Goal: Transaction & Acquisition: Book appointment/travel/reservation

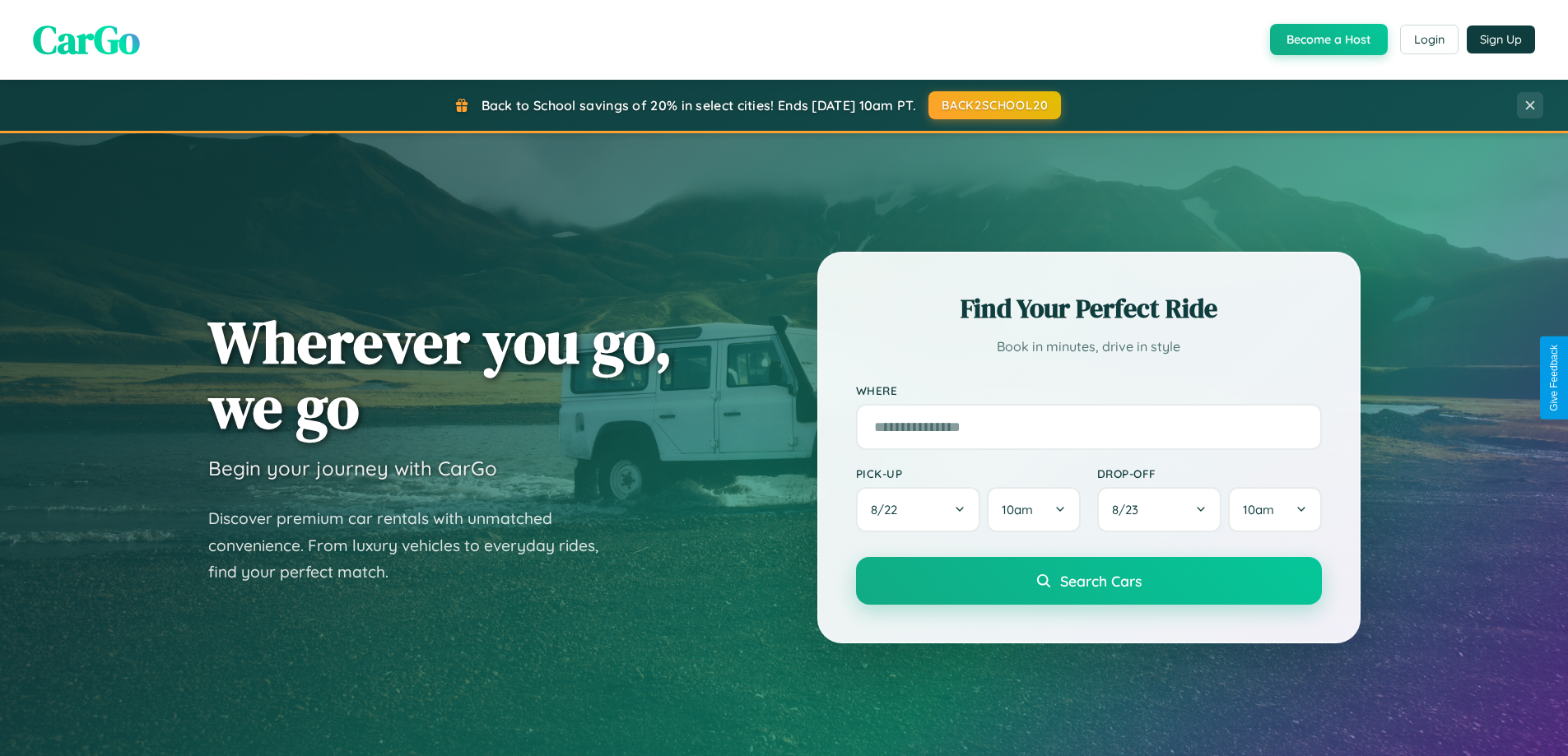
scroll to position [1132, 0]
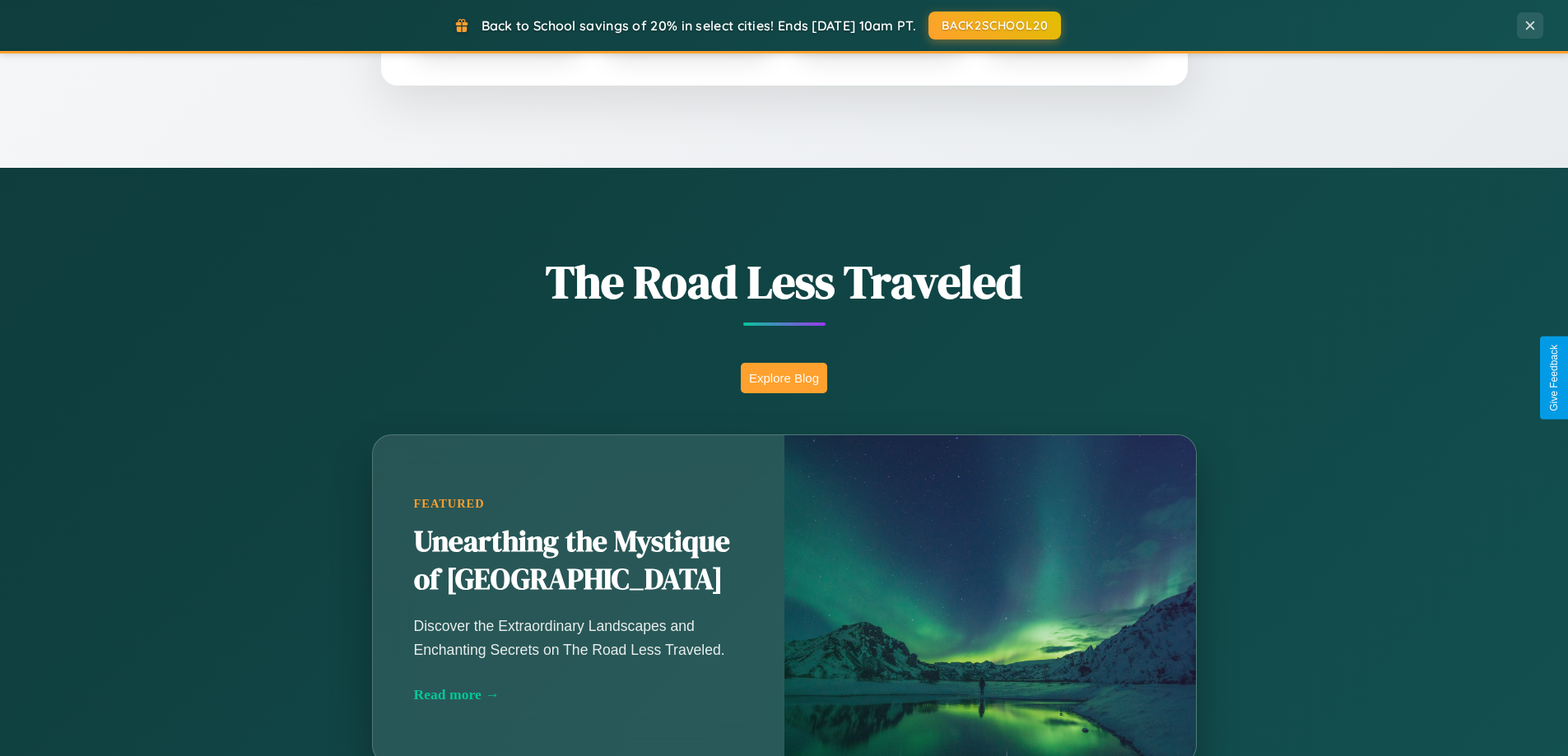
click at [784, 378] on button "Explore Blog" at bounding box center [784, 378] width 87 height 31
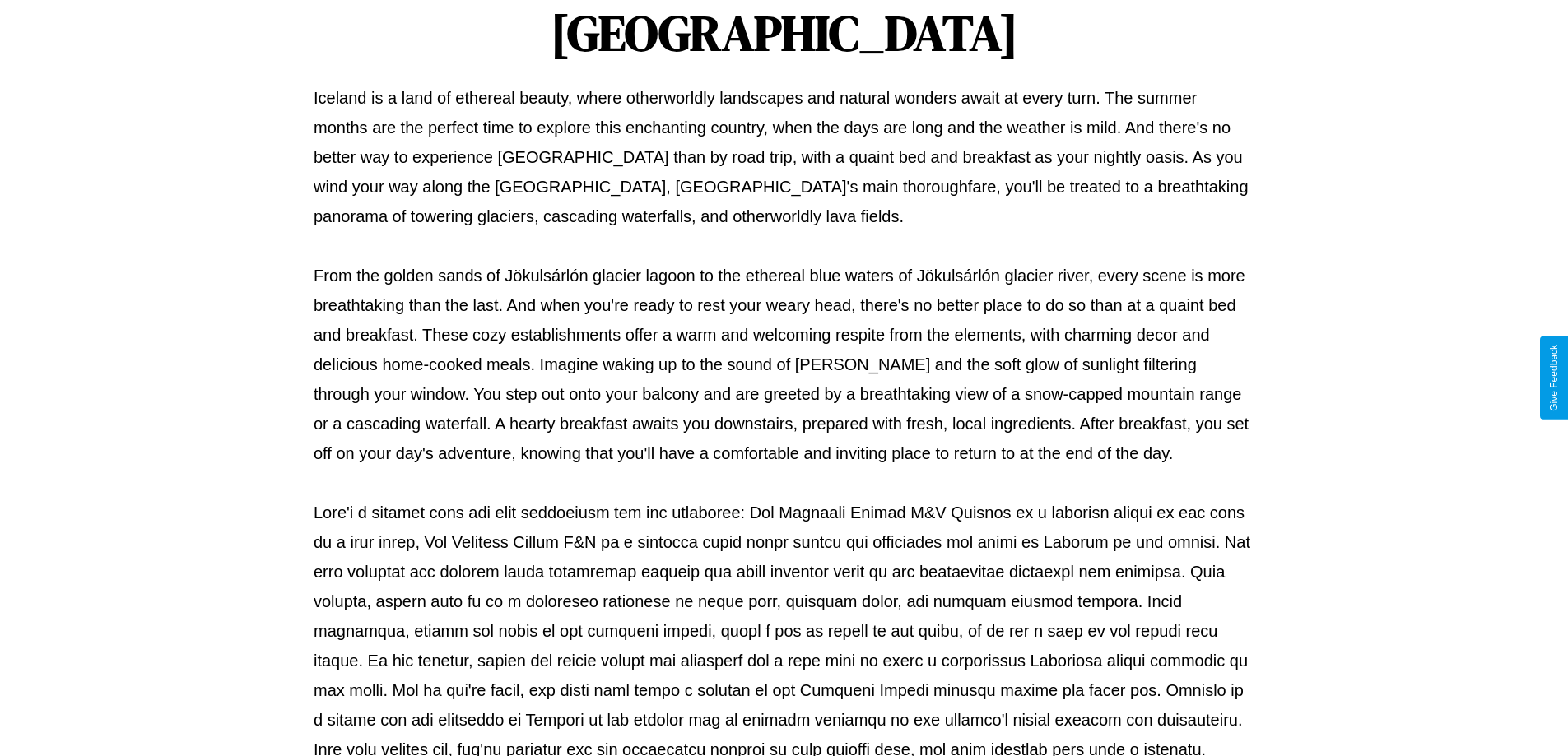
scroll to position [532, 0]
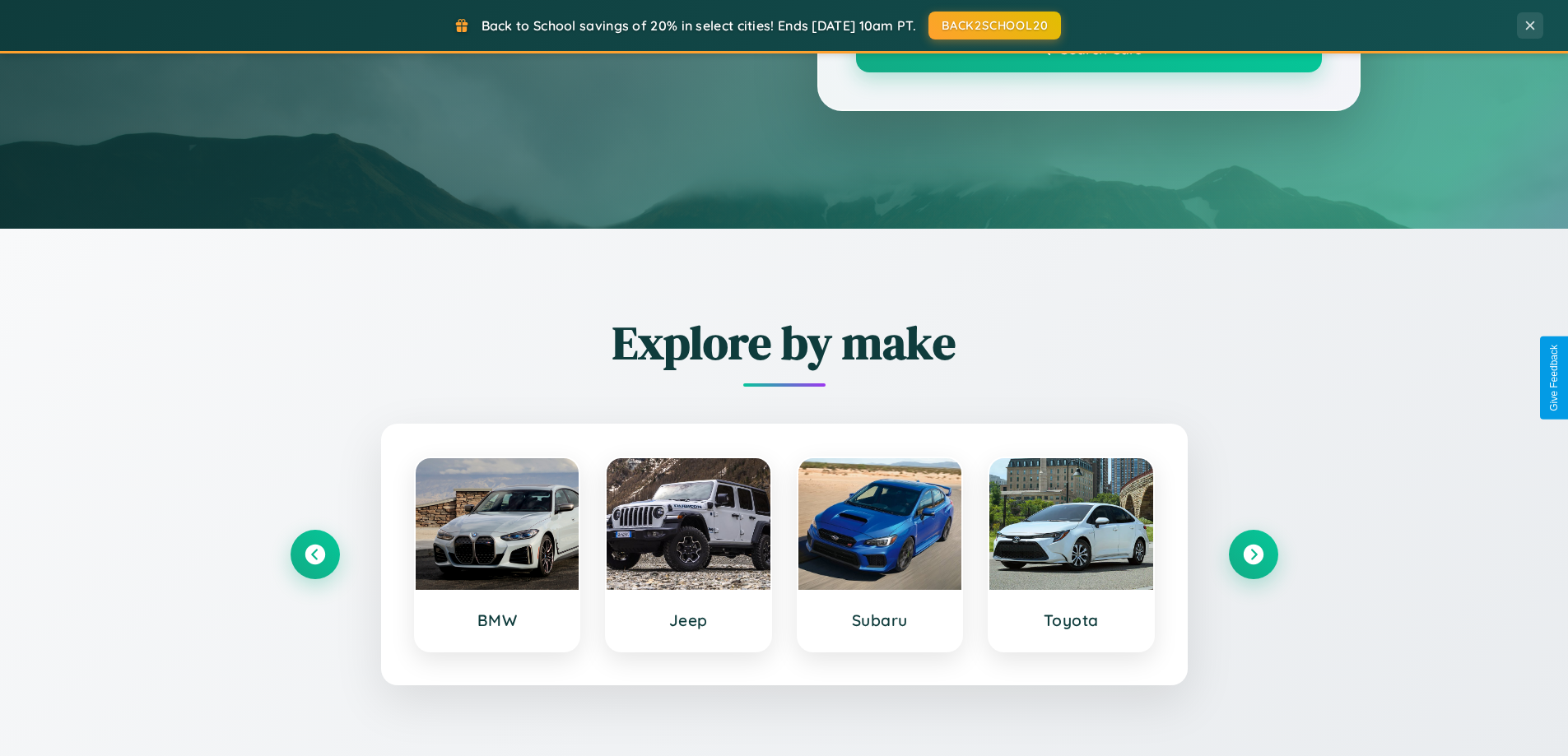
scroll to position [1132, 0]
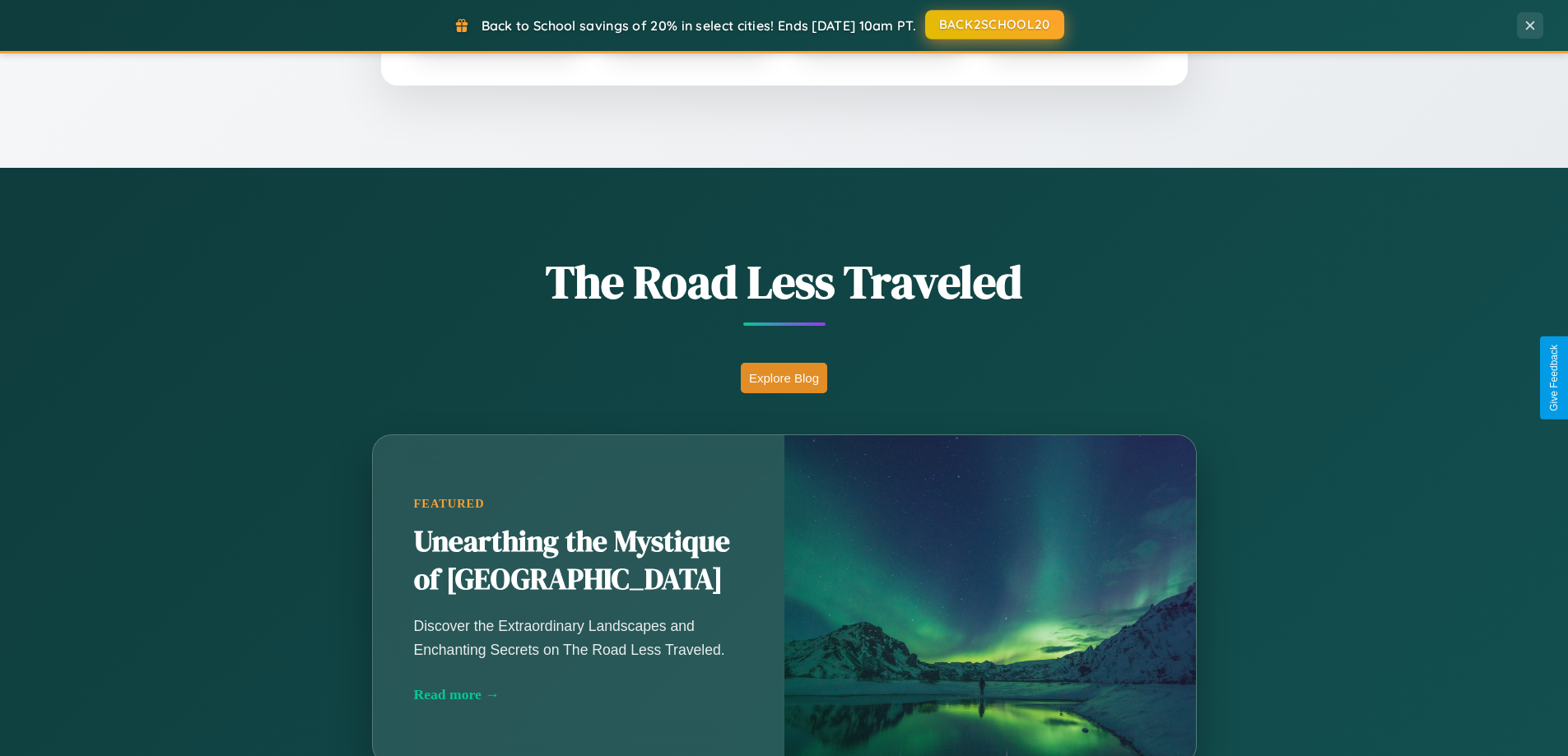
click at [994, 25] on button "BACK2SCHOOL20" at bounding box center [995, 24] width 139 height 30
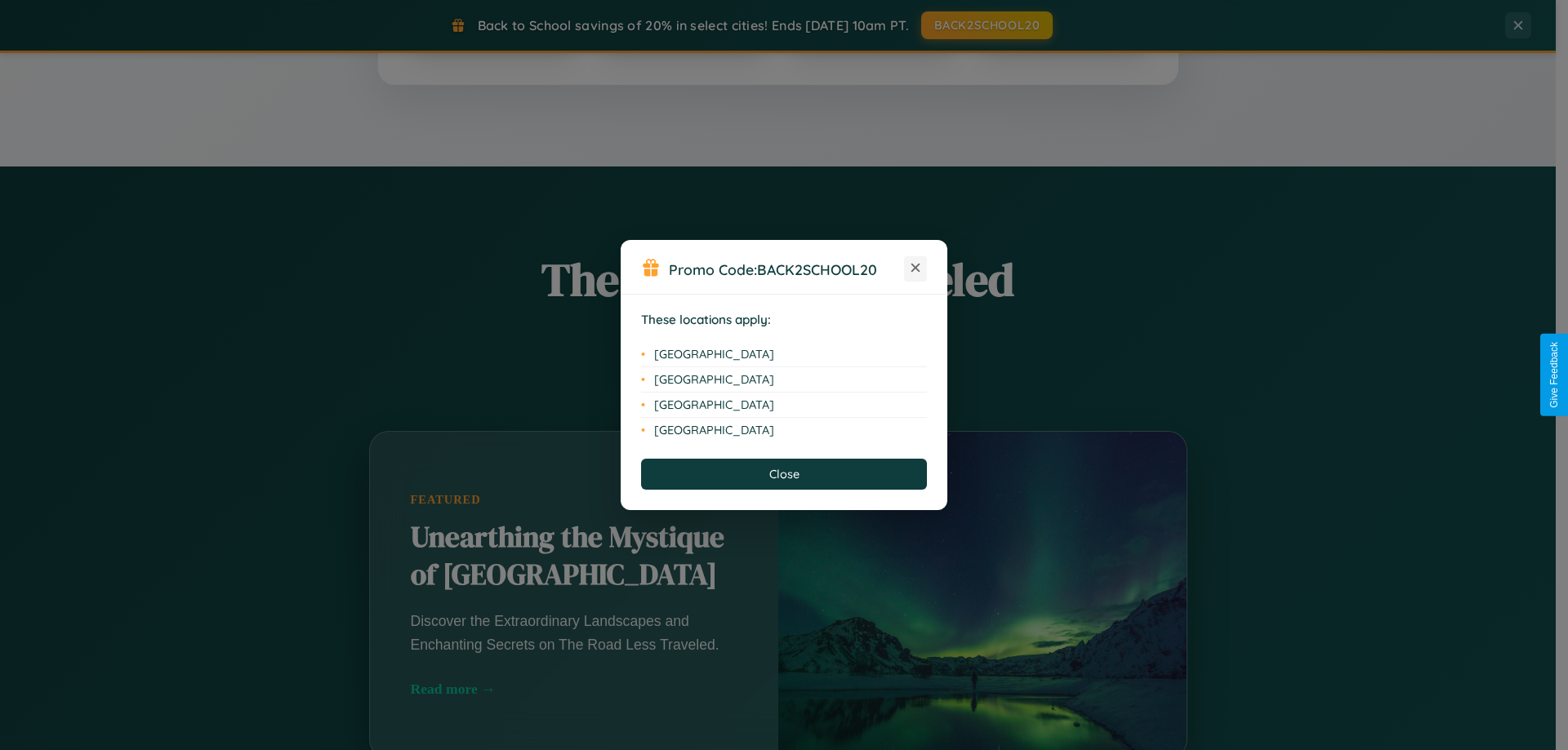
click at [915, 269] on icon at bounding box center [915, 268] width 9 height 9
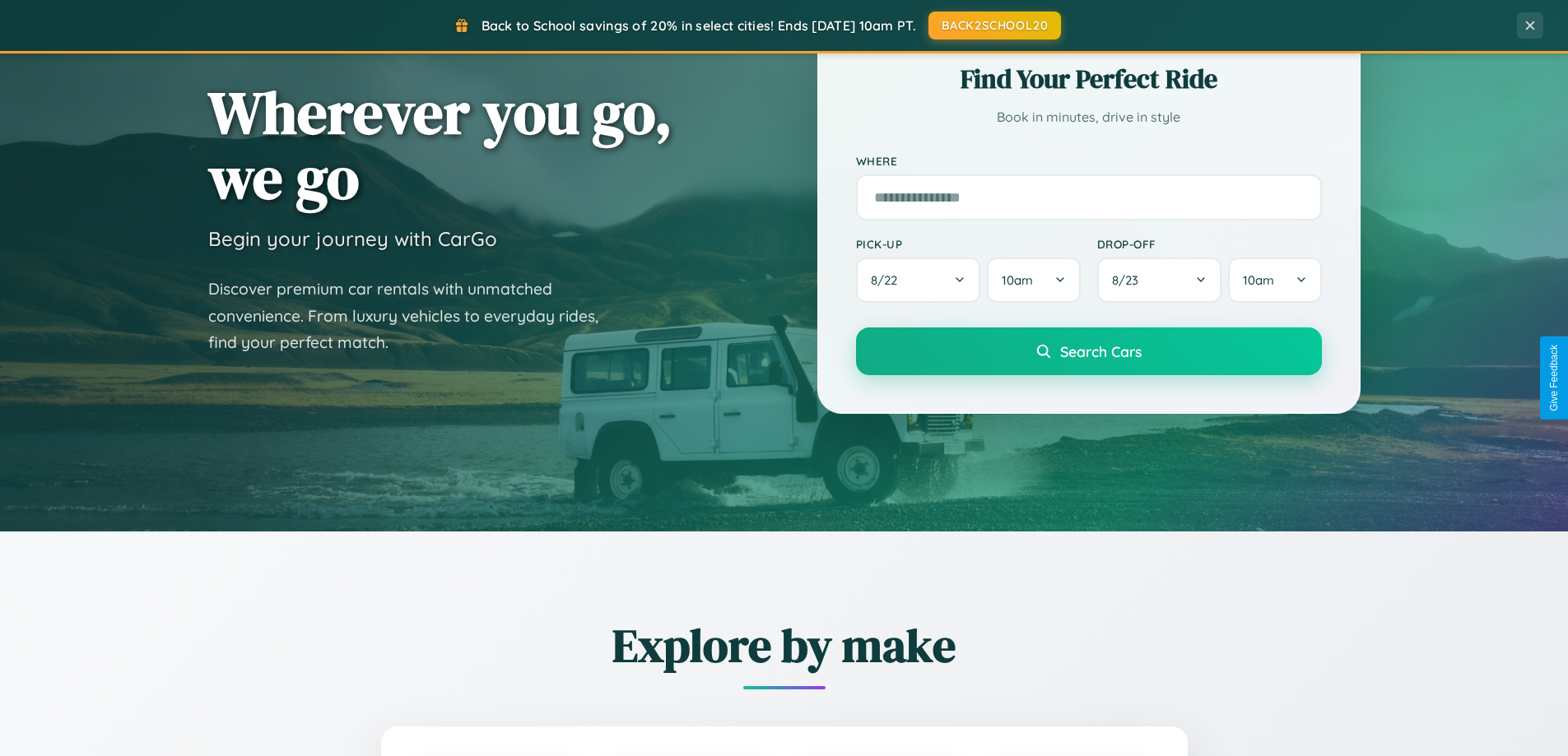
scroll to position [49, 0]
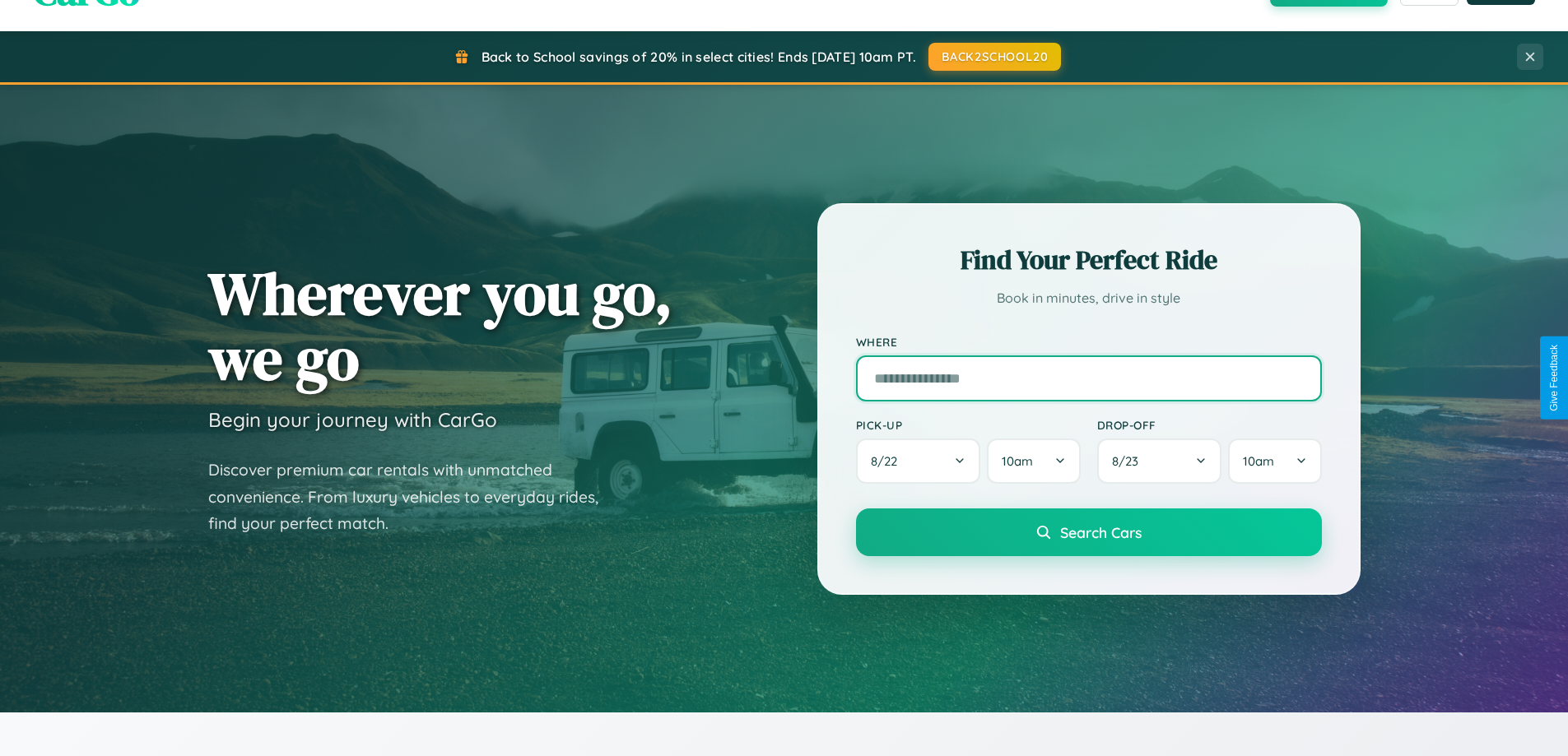
click at [1088, 378] on input "text" at bounding box center [1088, 378] width 465 height 46
type input "******"
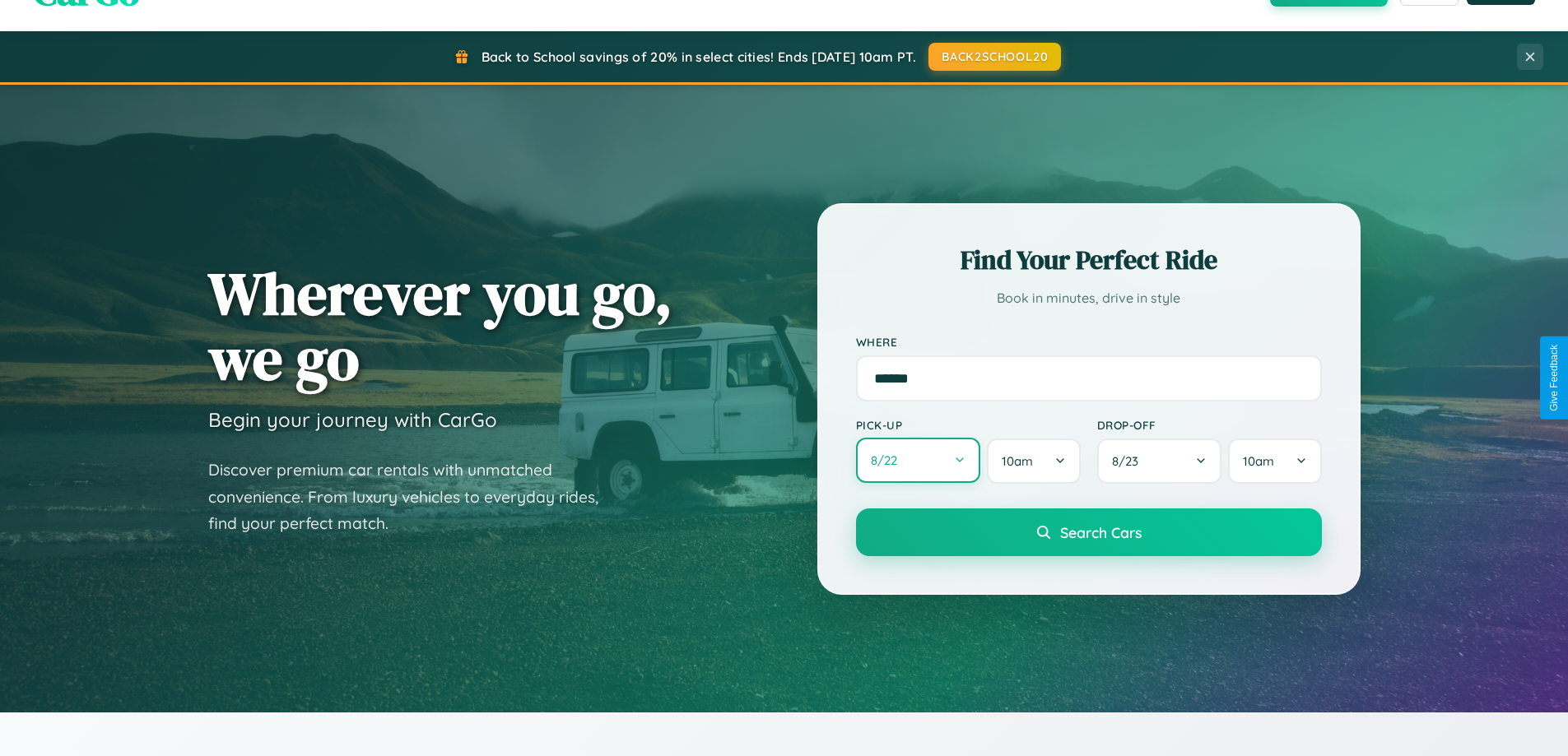
click at [918, 460] on button "8 / 22" at bounding box center [918, 460] width 125 height 45
select select "*"
select select "****"
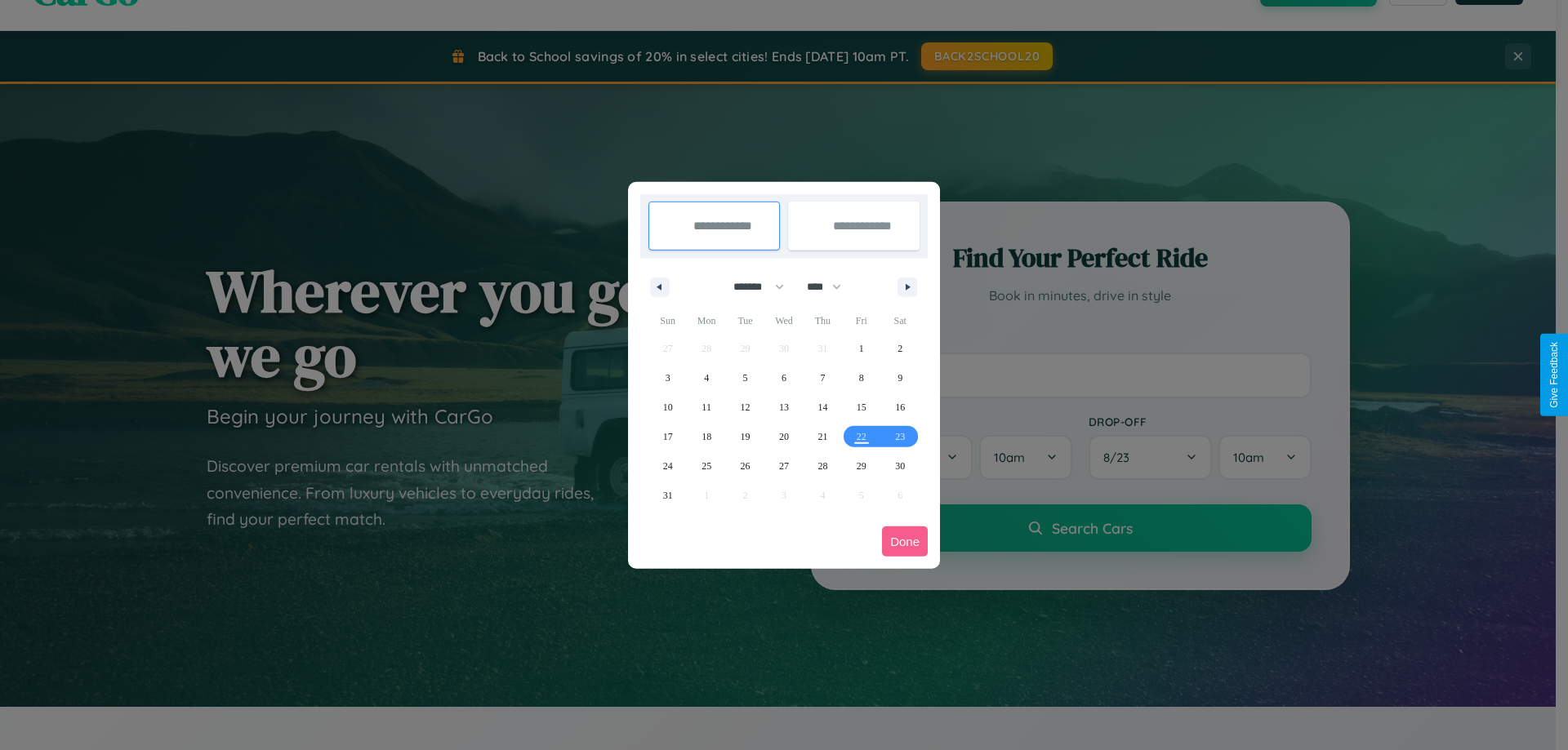
drag, startPoint x: 751, startPoint y: 287, endPoint x: 784, endPoint y: 327, distance: 51.9
click at [751, 287] on select "******* ******** ***** ***** *** **** **** ****** ********* ******* ******** **…" at bounding box center [755, 287] width 69 height 26
select select "*"
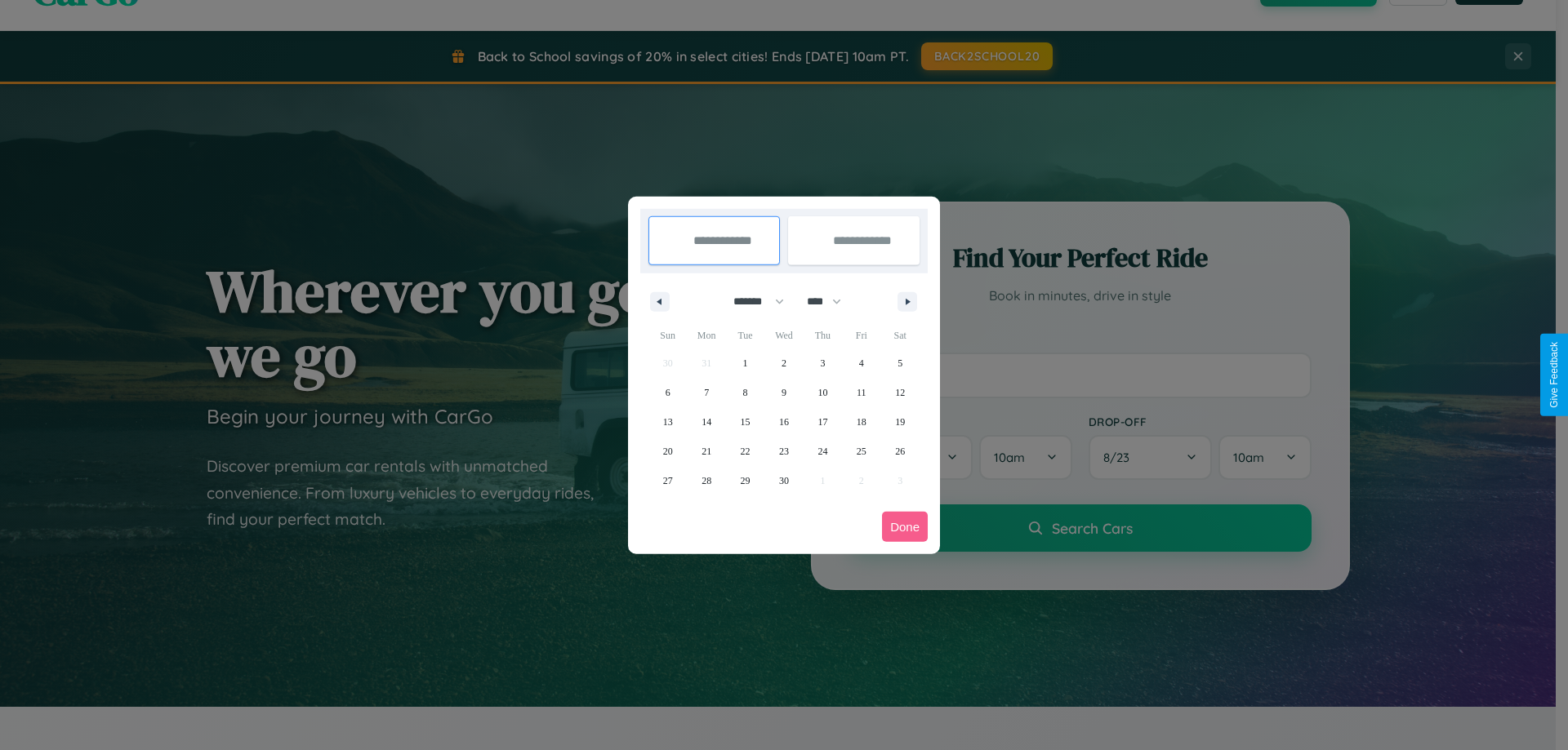
click at [832, 301] on select "**** **** **** **** **** **** **** **** **** **** **** **** **** **** **** ****…" at bounding box center [823, 302] width 49 height 26
select select "****"
click at [706, 450] on span "20" at bounding box center [706, 451] width 9 height 29
type input "**********"
click at [784, 480] on span "29" at bounding box center [784, 480] width 9 height 29
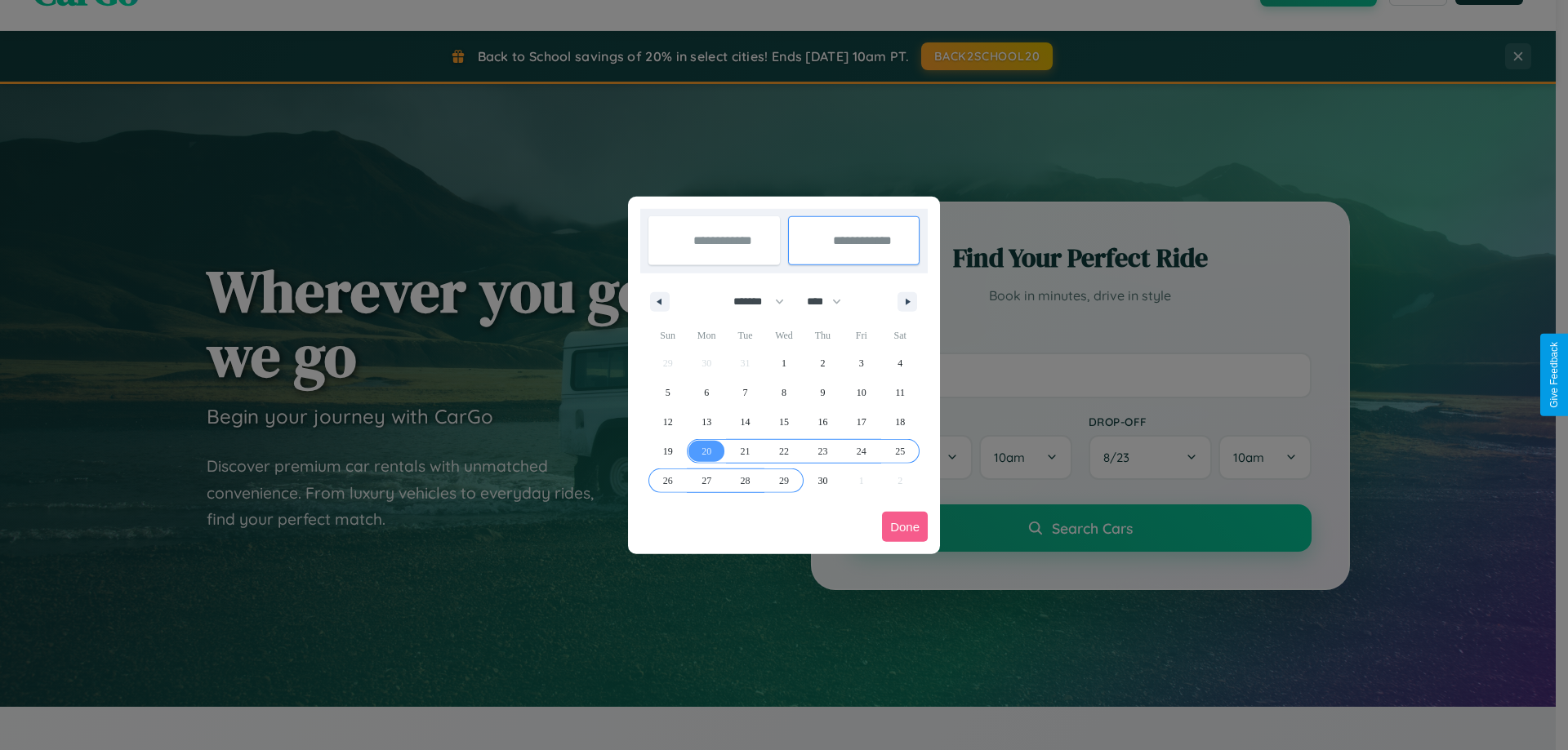
type input "**********"
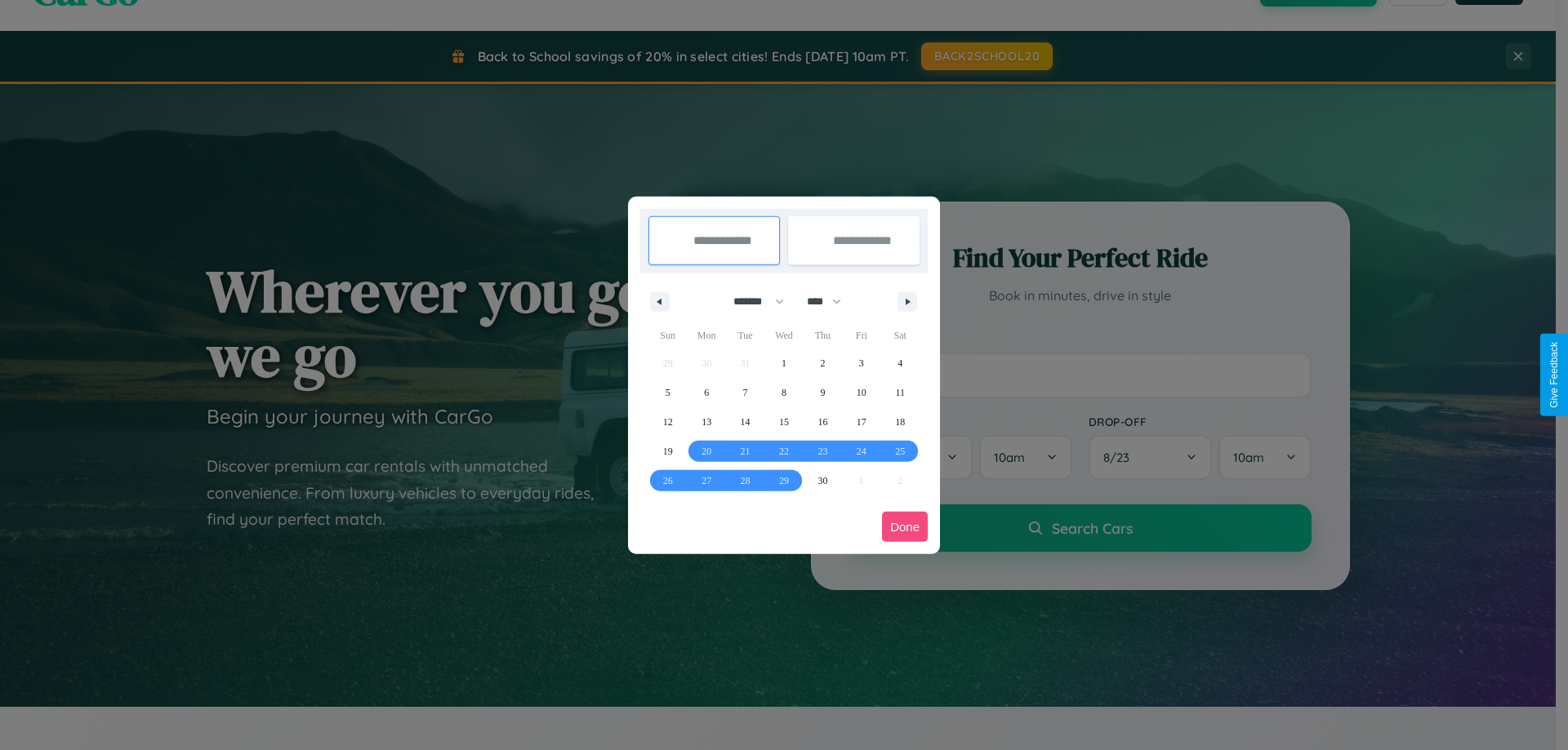
click at [905, 527] on button "Done" at bounding box center [905, 527] width 45 height 30
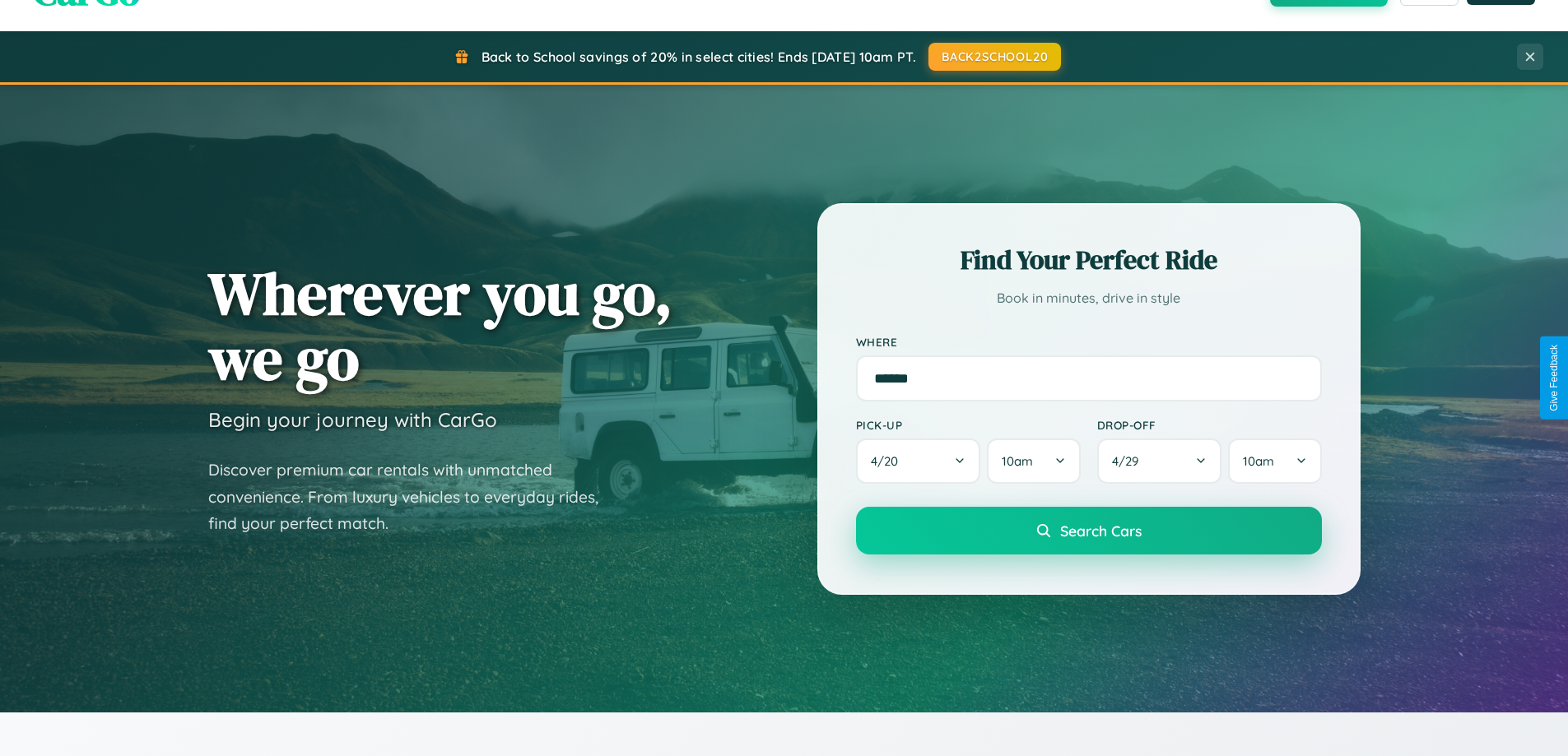
click at [1088, 531] on span "Search Cars" at bounding box center [1101, 530] width 81 height 18
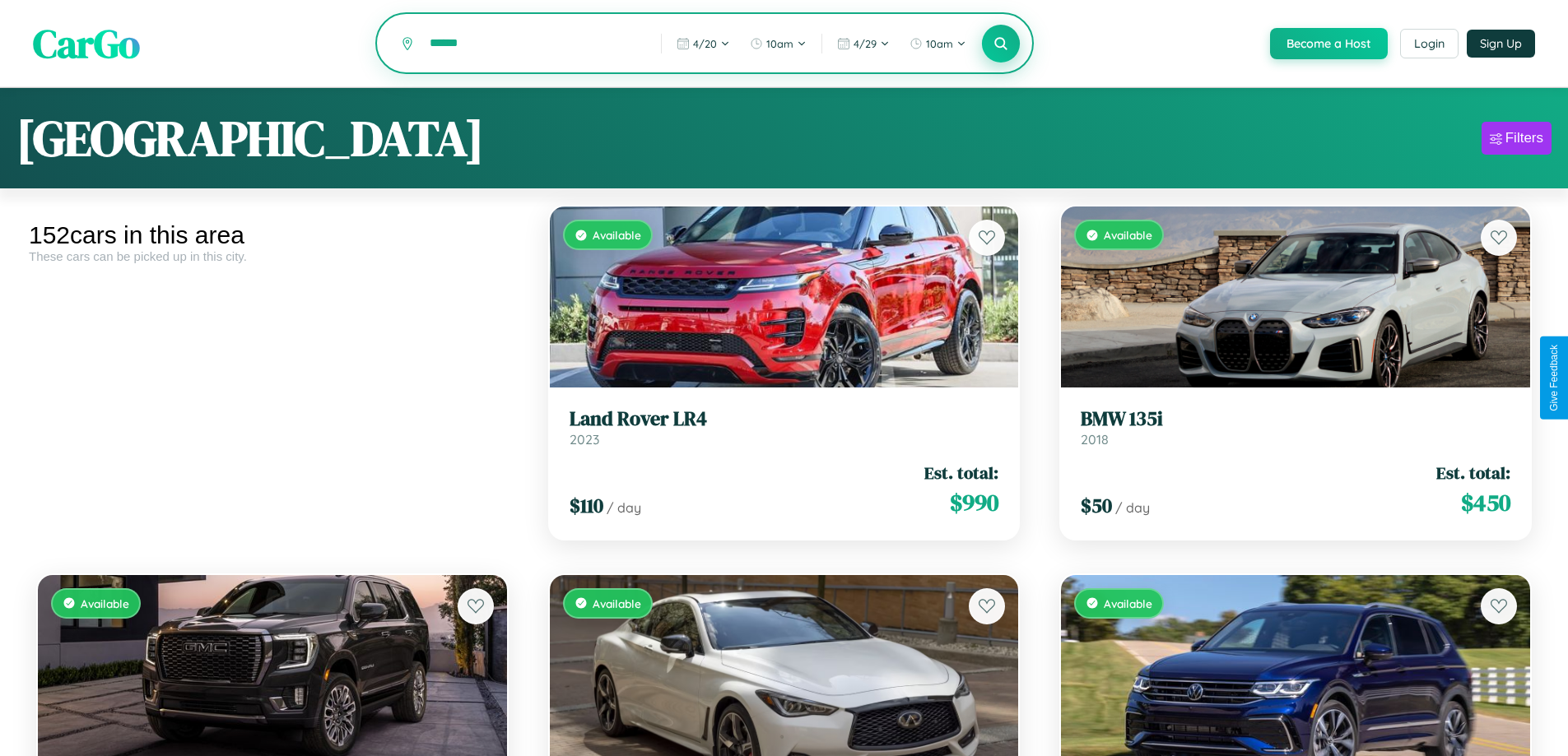
type input "******"
click at [1001, 45] on icon at bounding box center [1001, 43] width 15 height 15
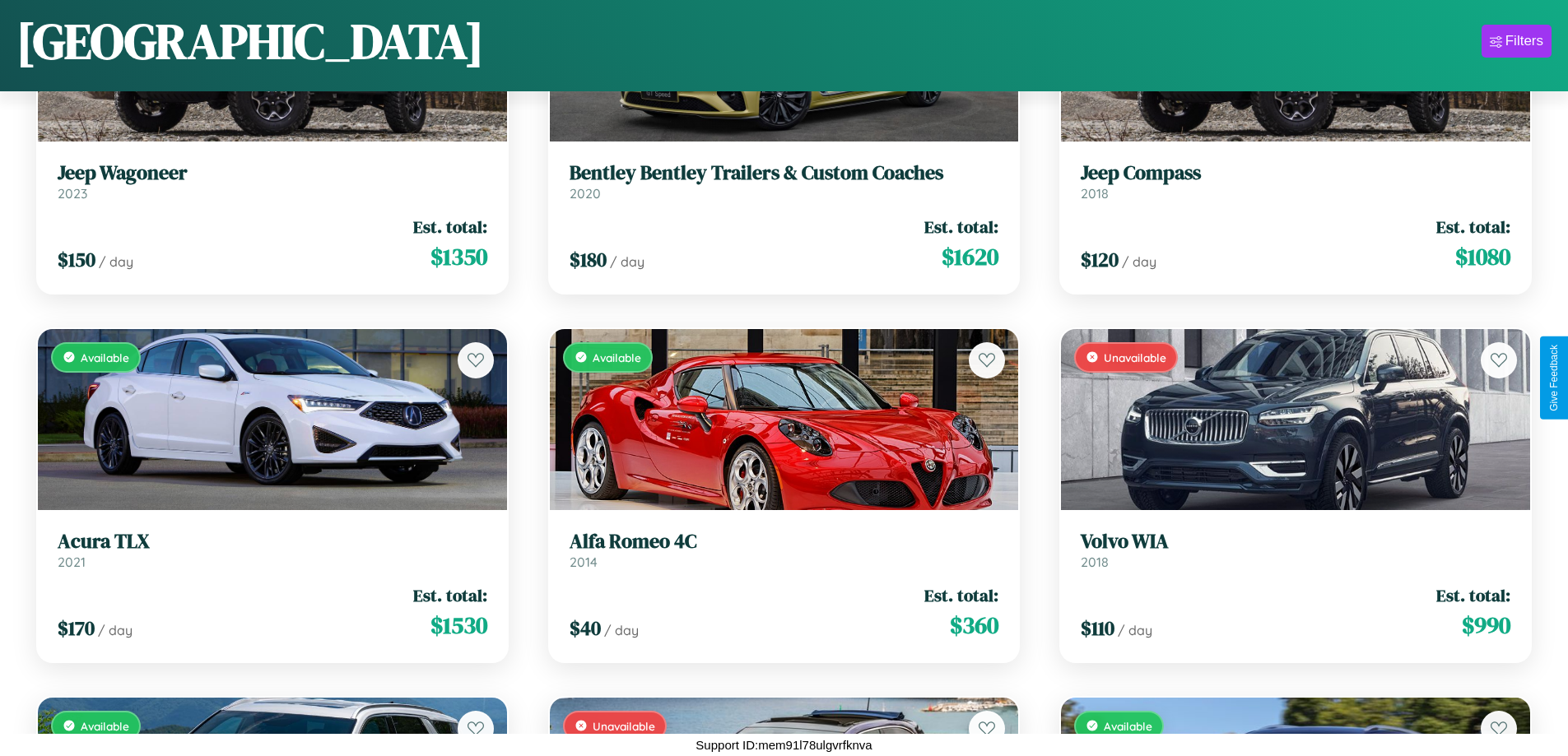
scroll to position [9810, 0]
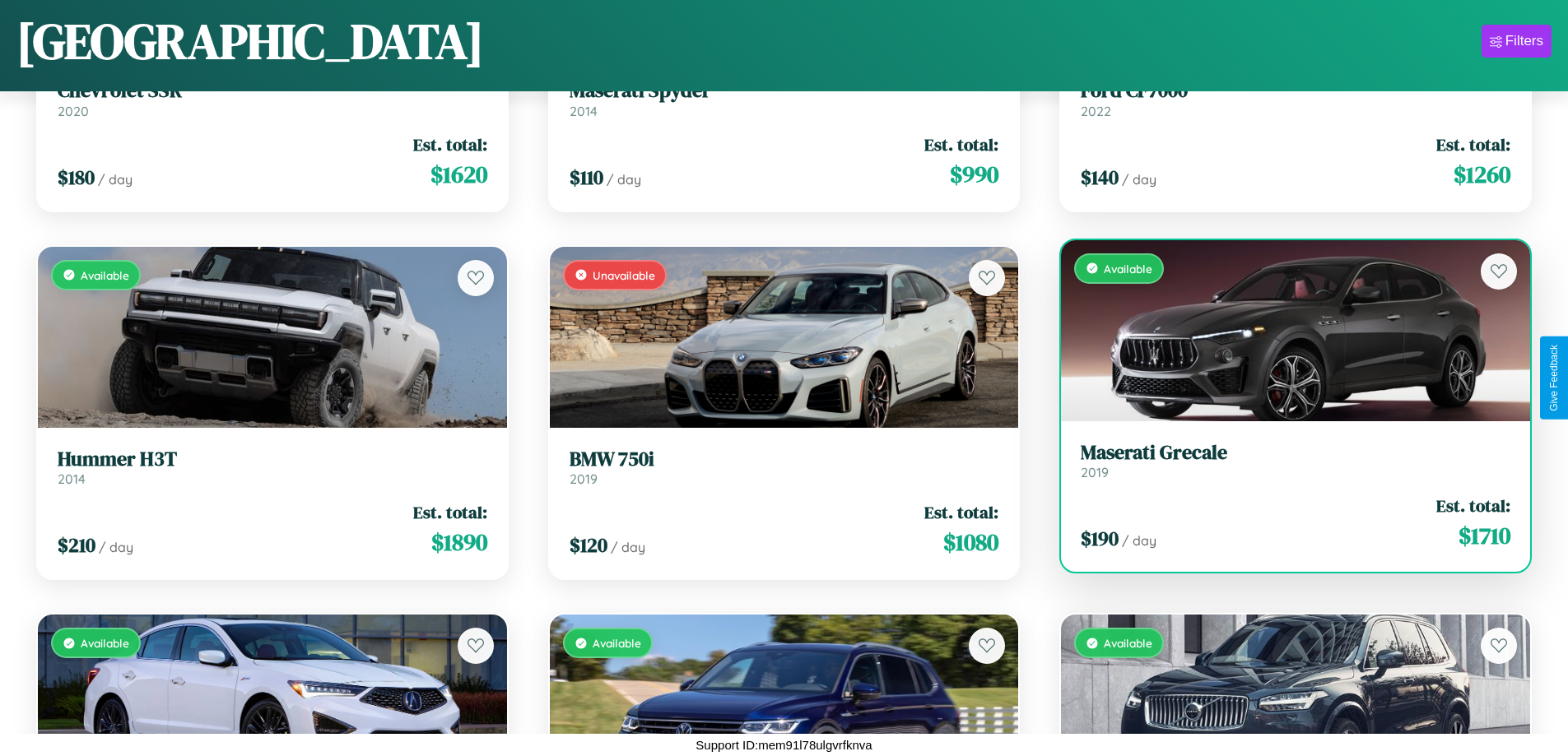
click at [1285, 460] on h3 "Maserati Grecale" at bounding box center [1295, 453] width 429 height 24
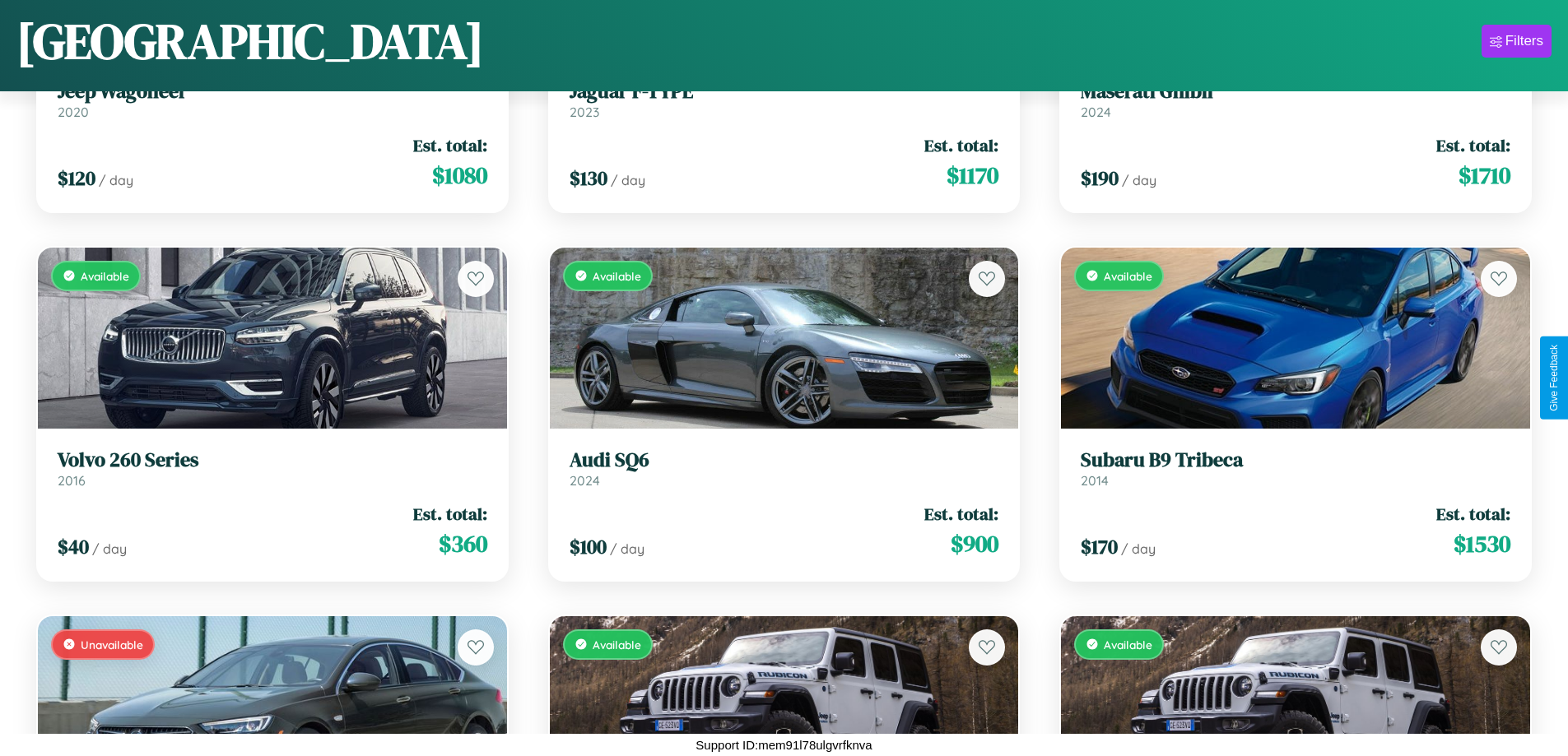
scroll to position [10915, 0]
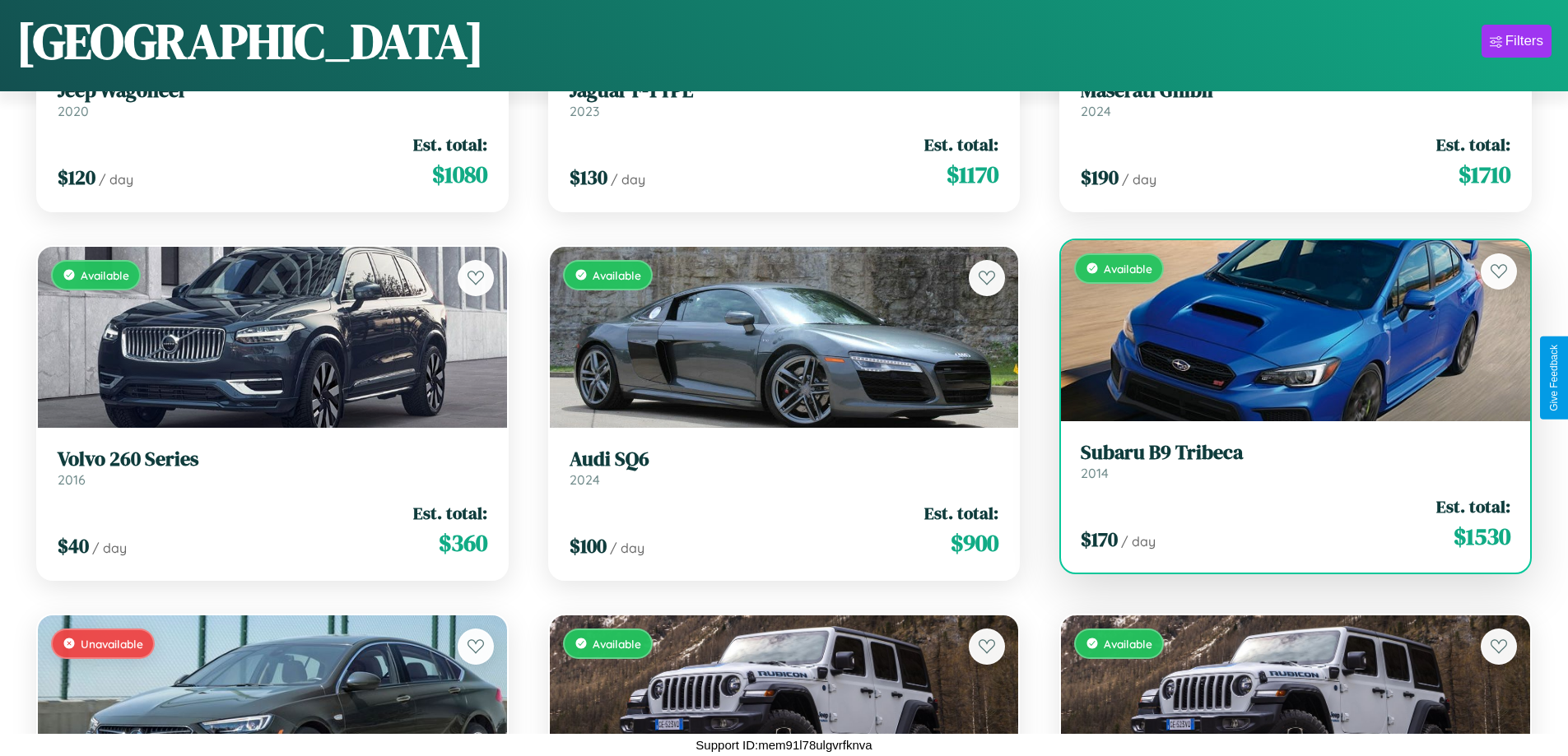
click at [1285, 462] on h3 "Subaru B9 Tribeca" at bounding box center [1295, 453] width 429 height 24
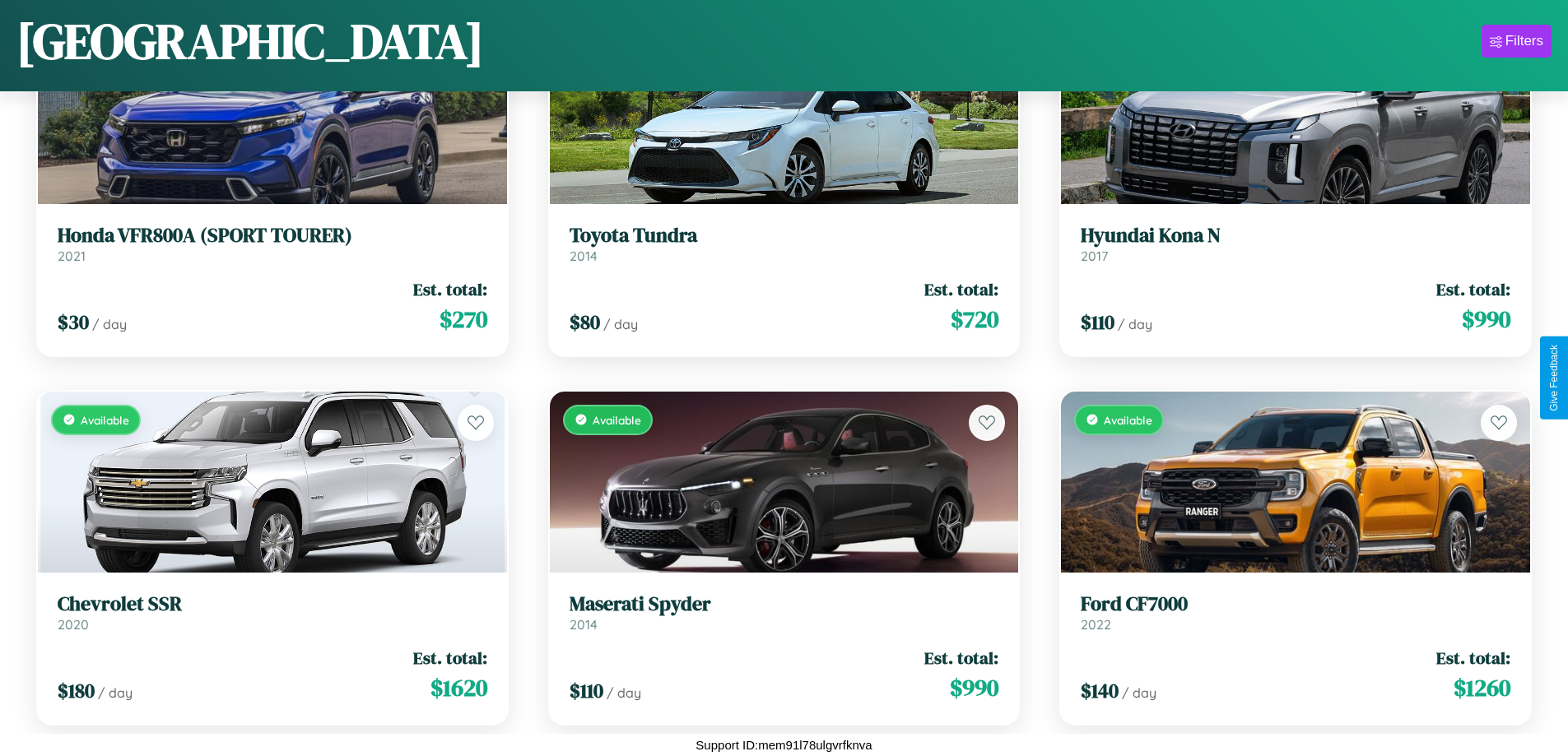
scroll to position [2810, 0]
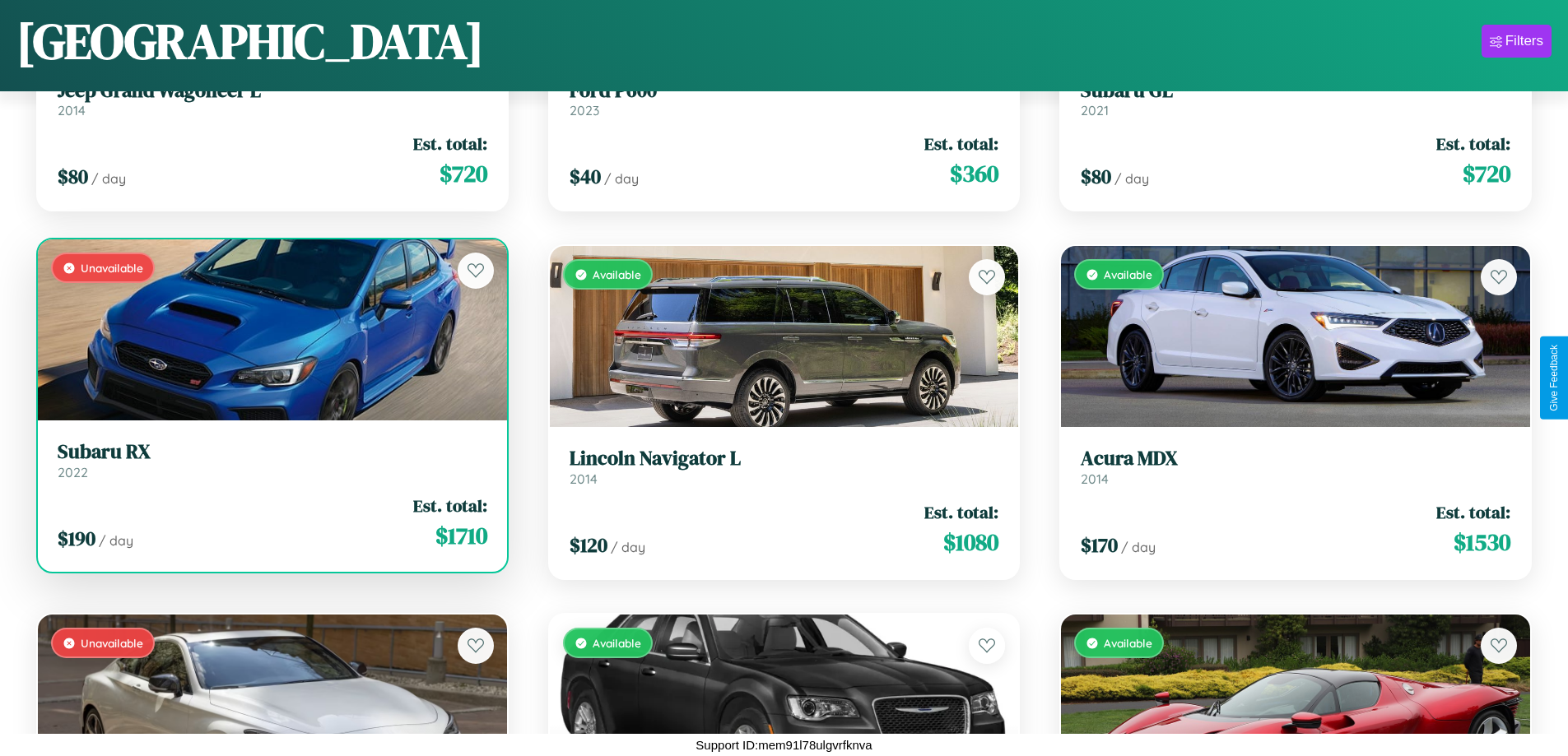
click at [270, 466] on link "Subaru RX 2022" at bounding box center [272, 460] width 429 height 40
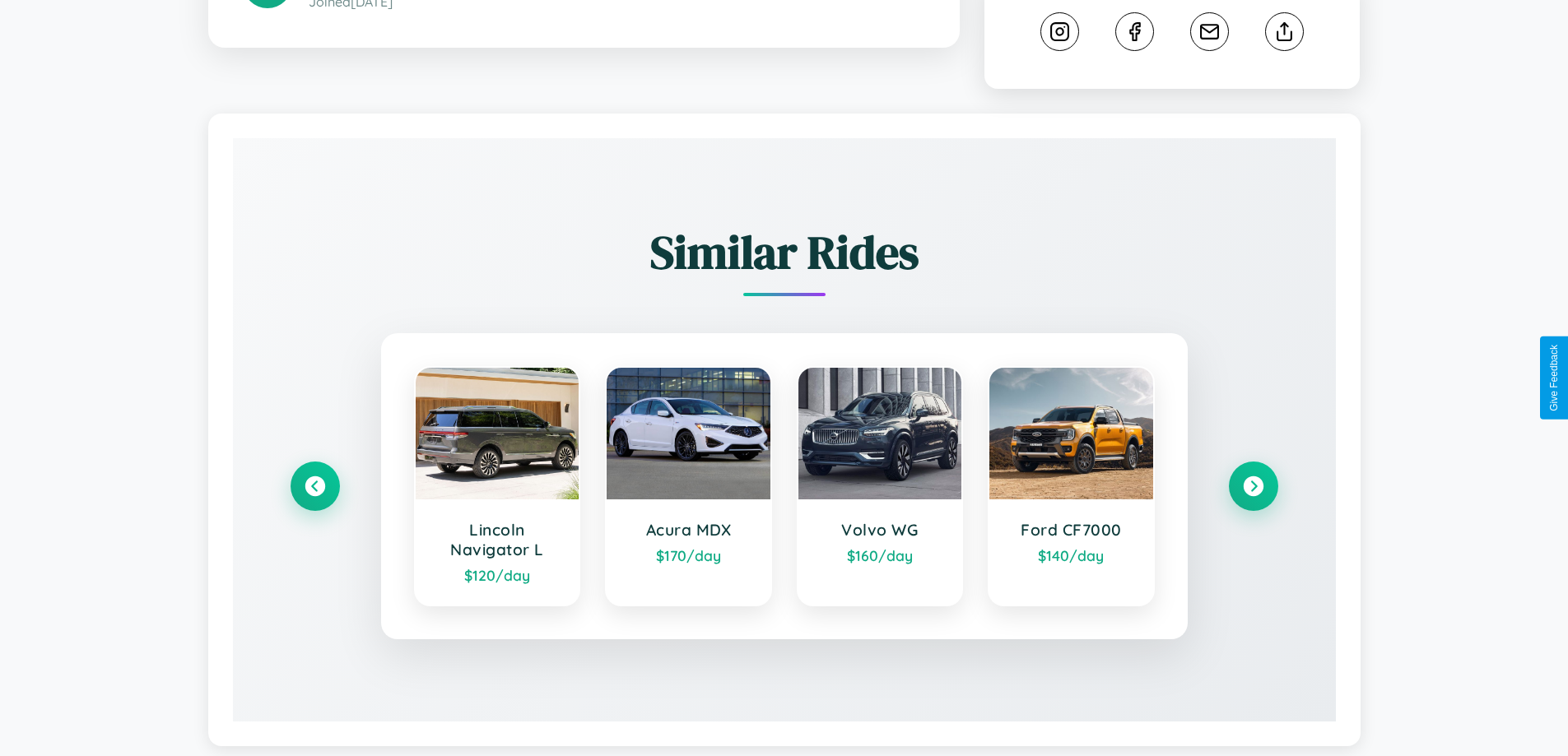
scroll to position [915, 0]
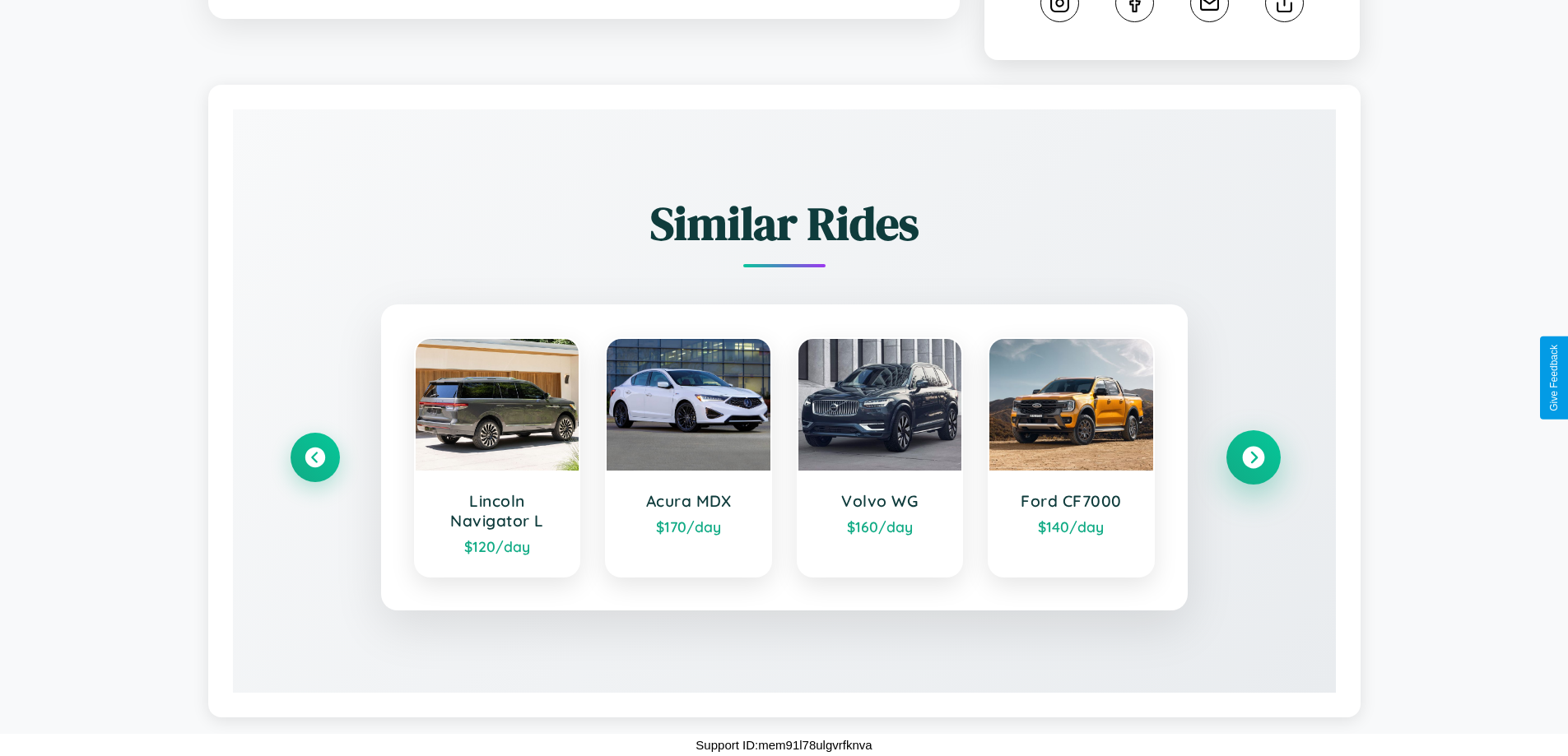
click at [1252, 458] on icon at bounding box center [1252, 458] width 22 height 22
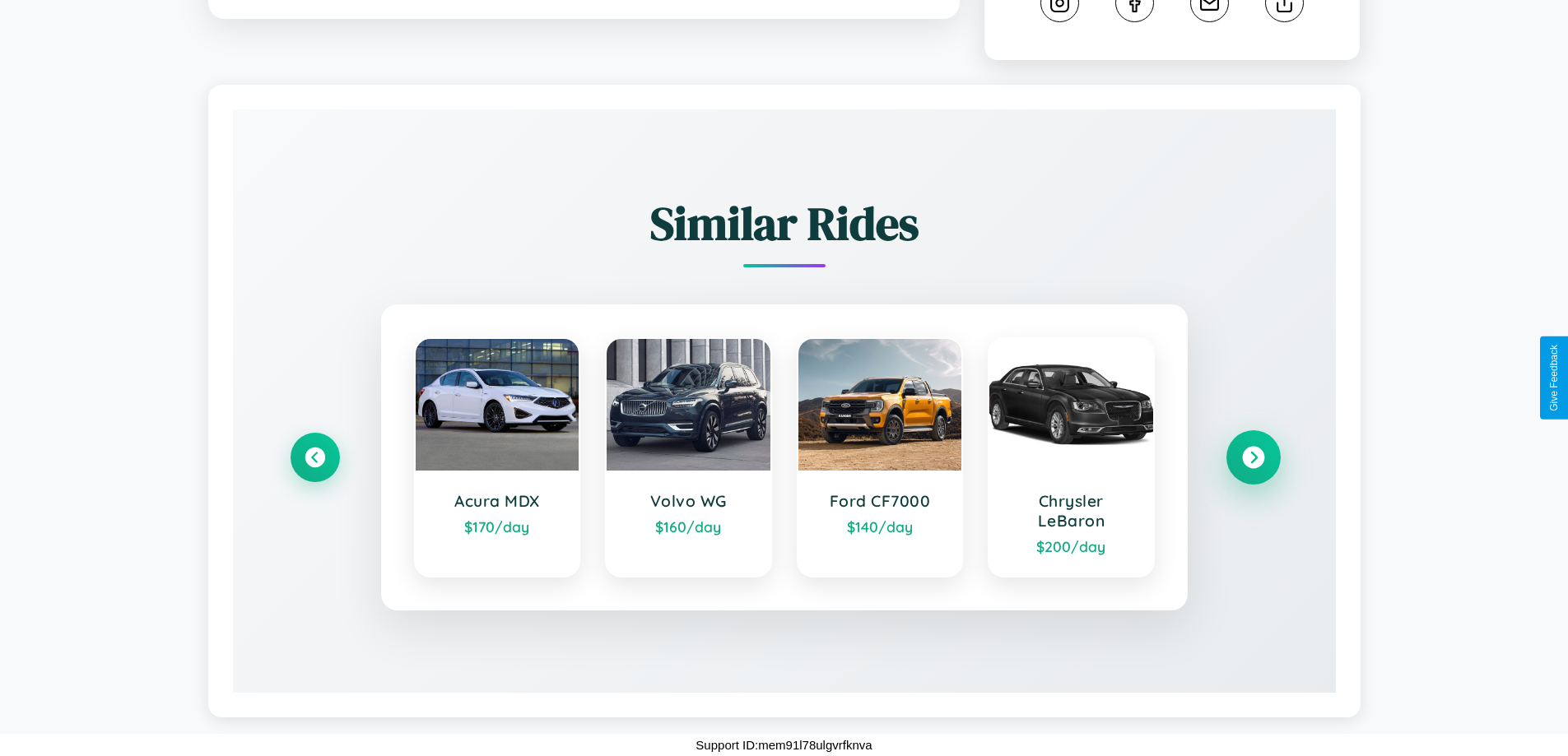
click at [1252, 458] on icon at bounding box center [1252, 458] width 22 height 22
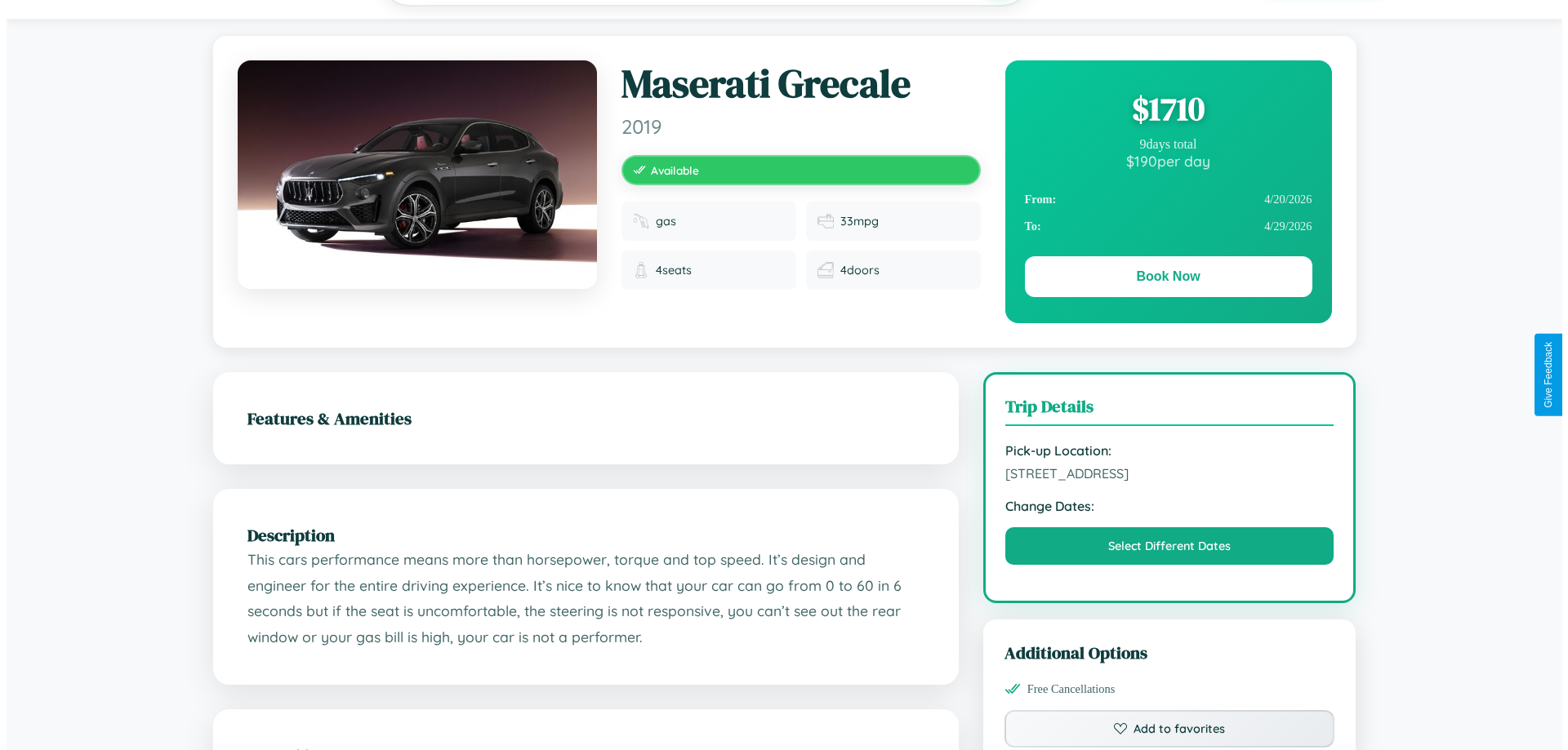
scroll to position [0, 0]
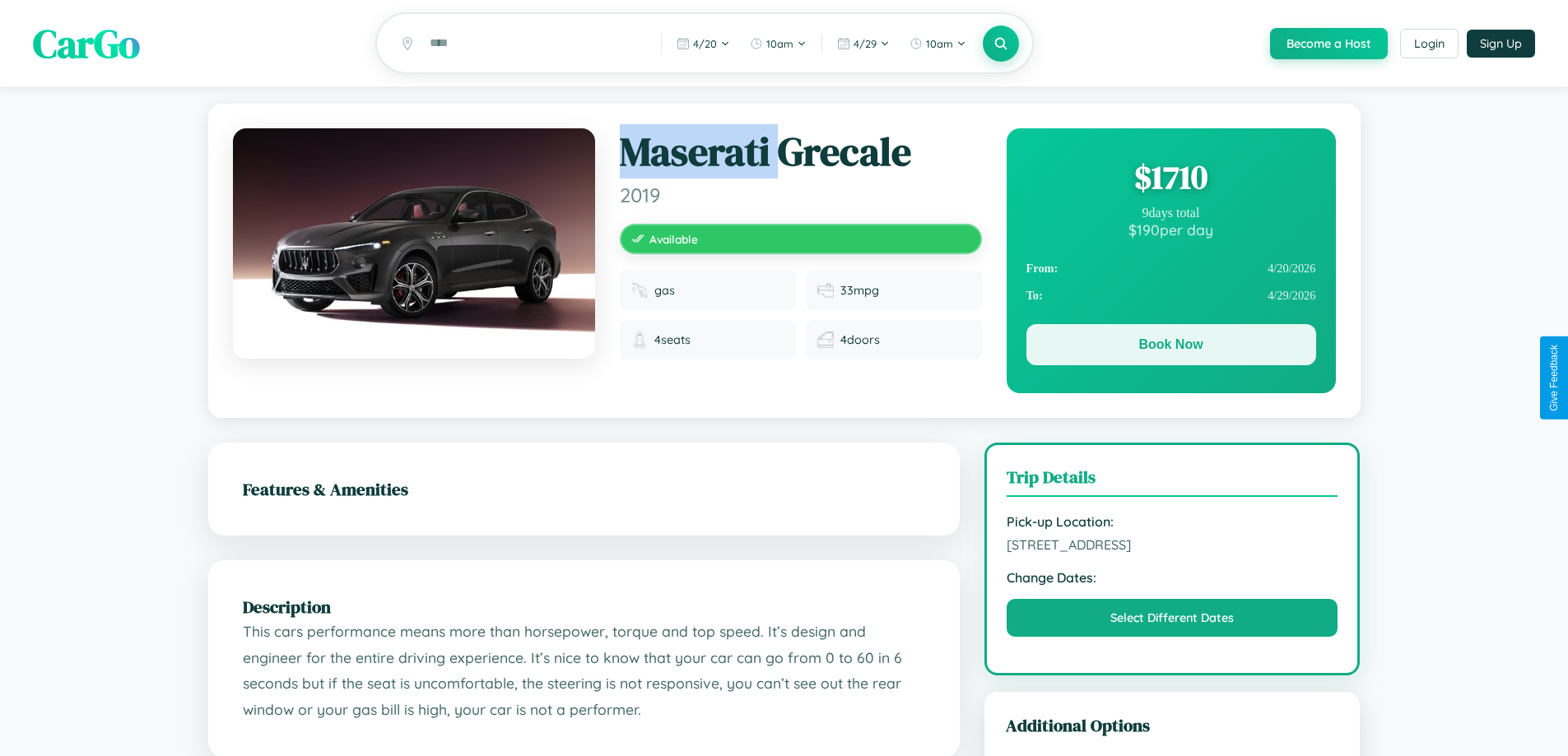
click at [1170, 349] on button "Book Now" at bounding box center [1171, 344] width 290 height 41
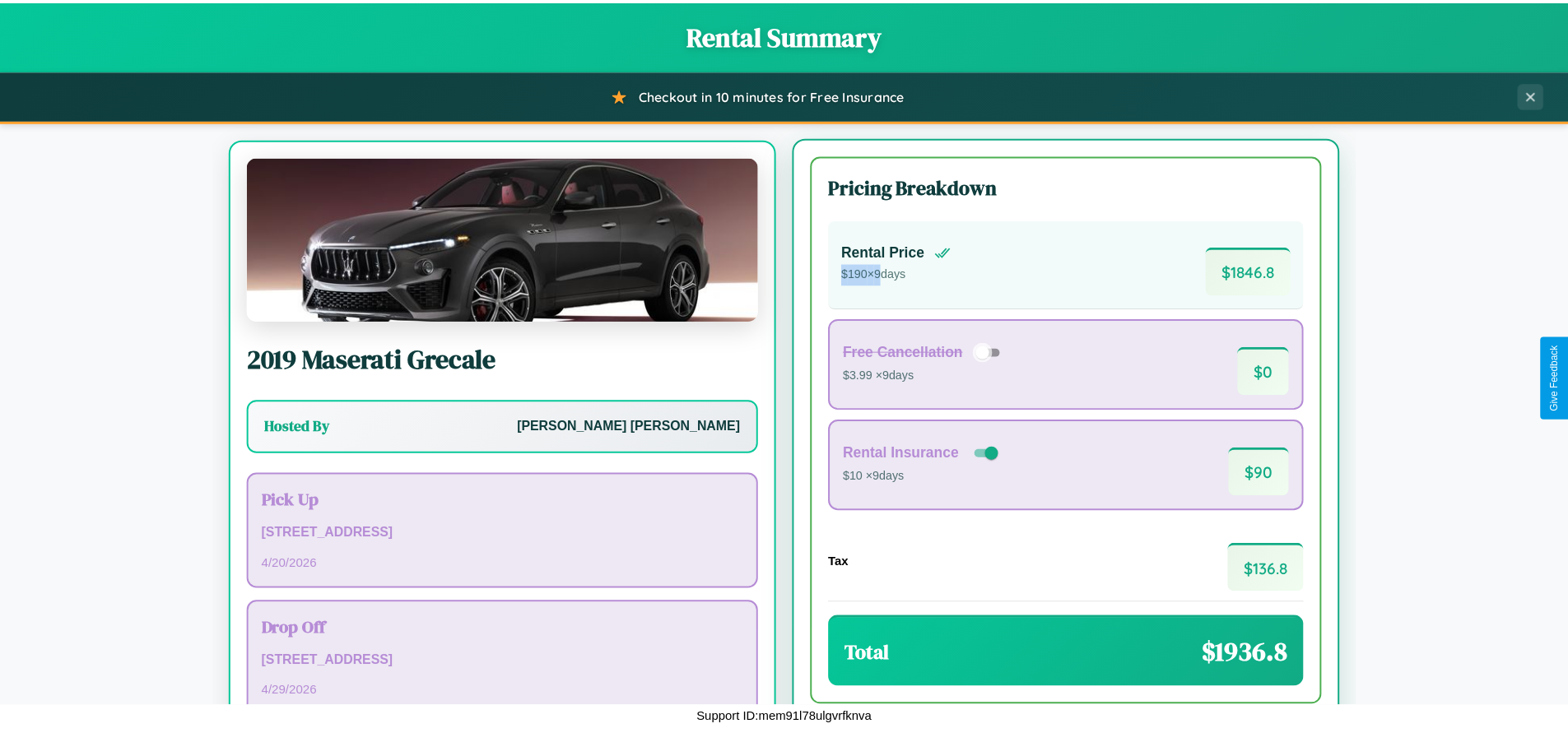
scroll to position [76, 0]
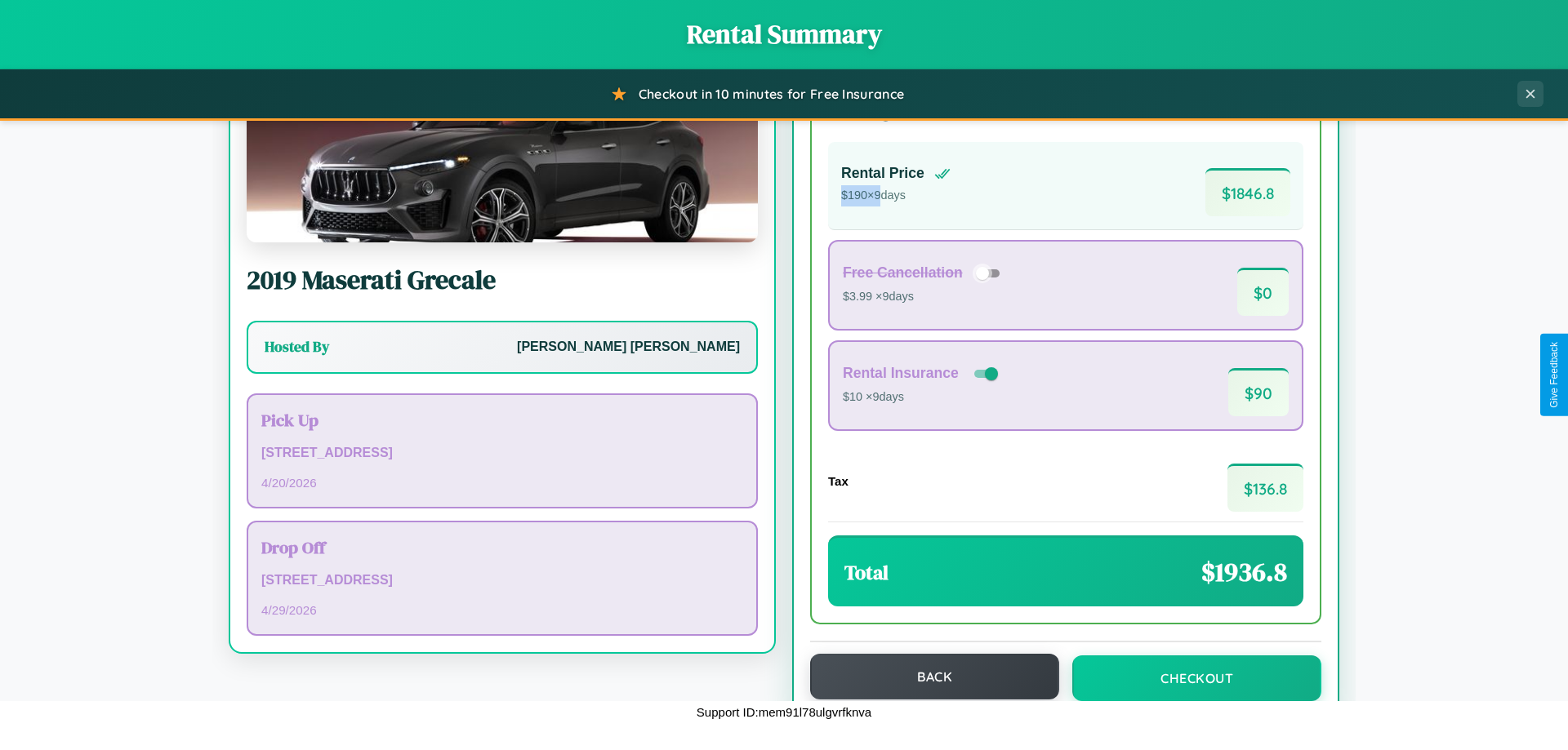
click at [926, 676] on button "Back" at bounding box center [934, 676] width 249 height 45
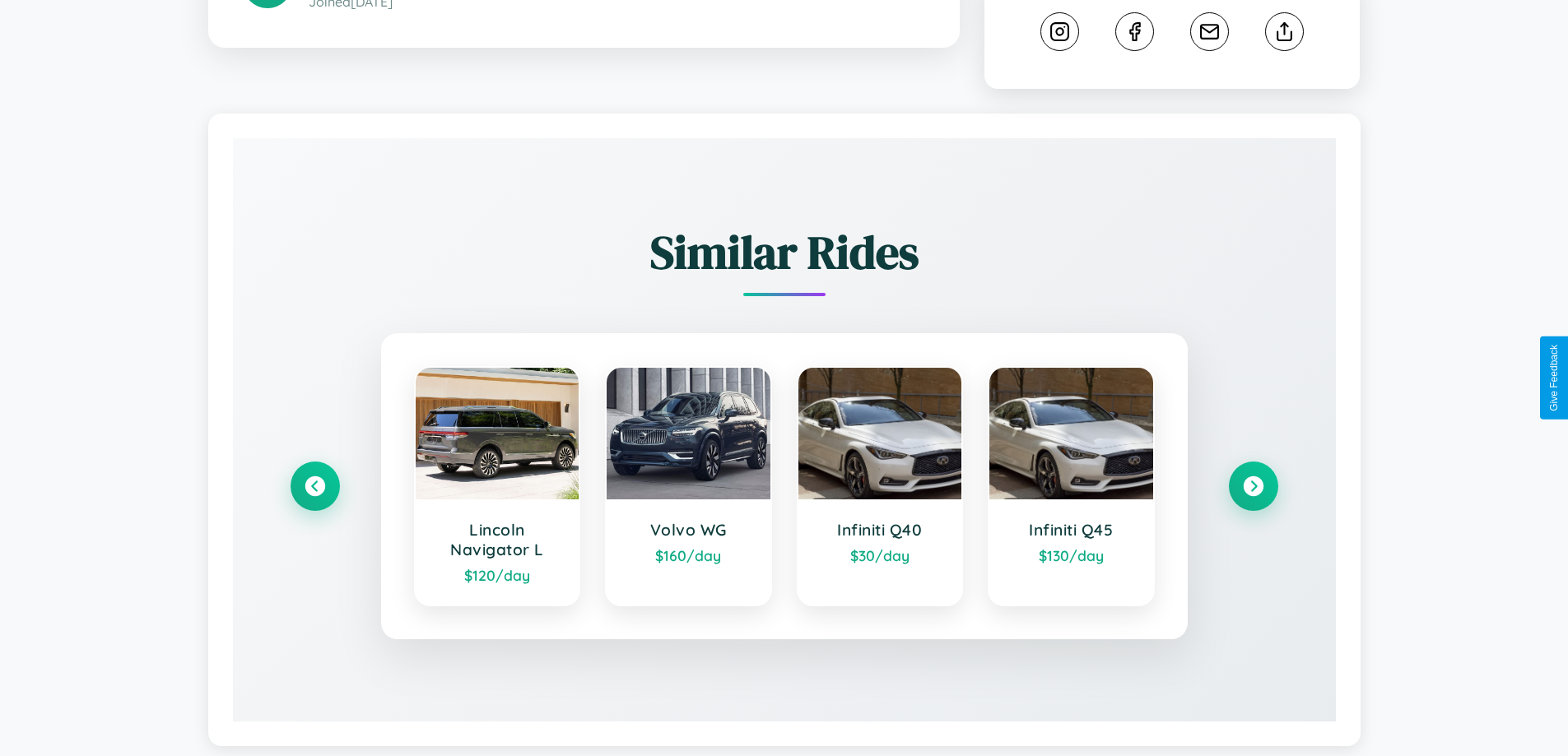
scroll to position [915, 0]
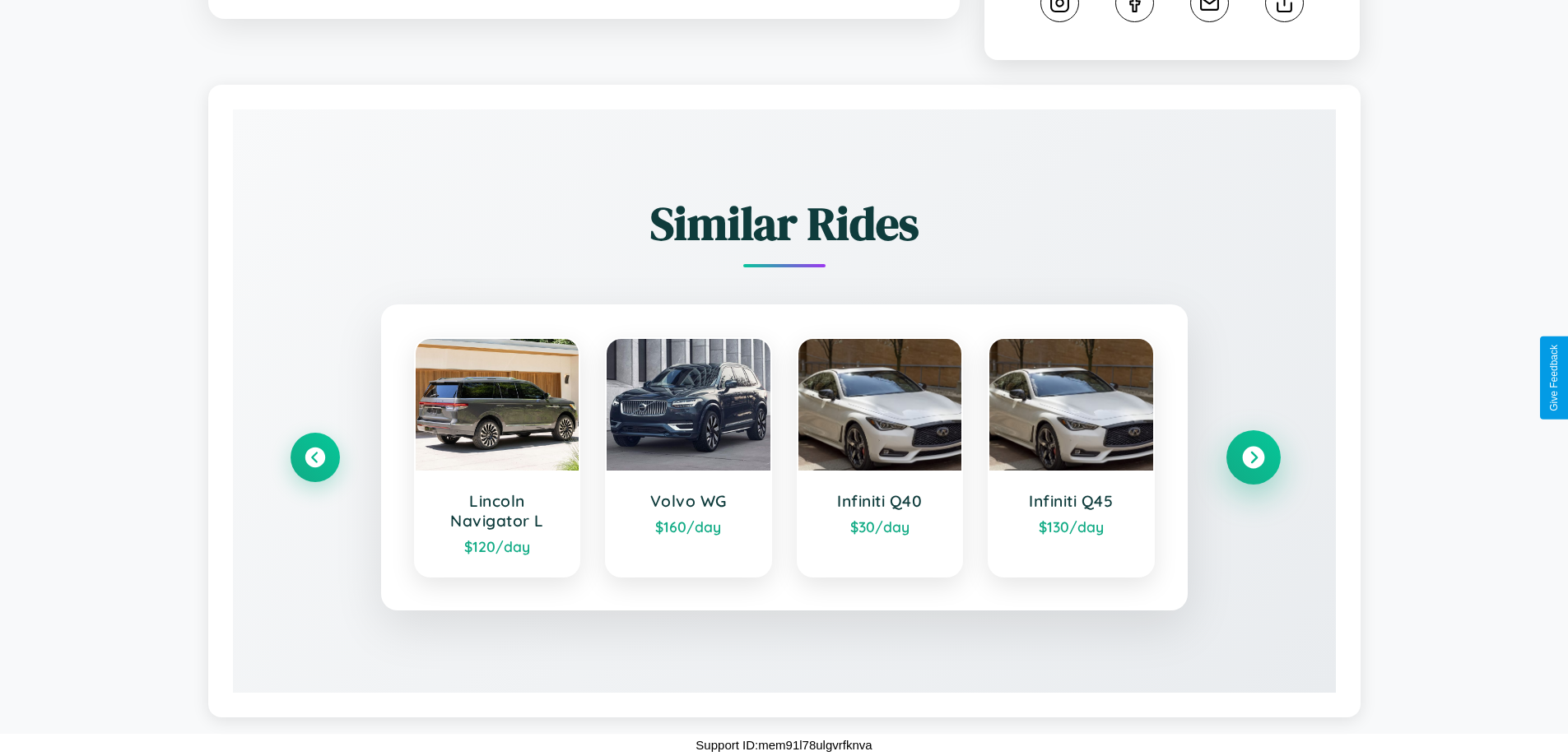
click at [1252, 458] on icon at bounding box center [1252, 458] width 22 height 22
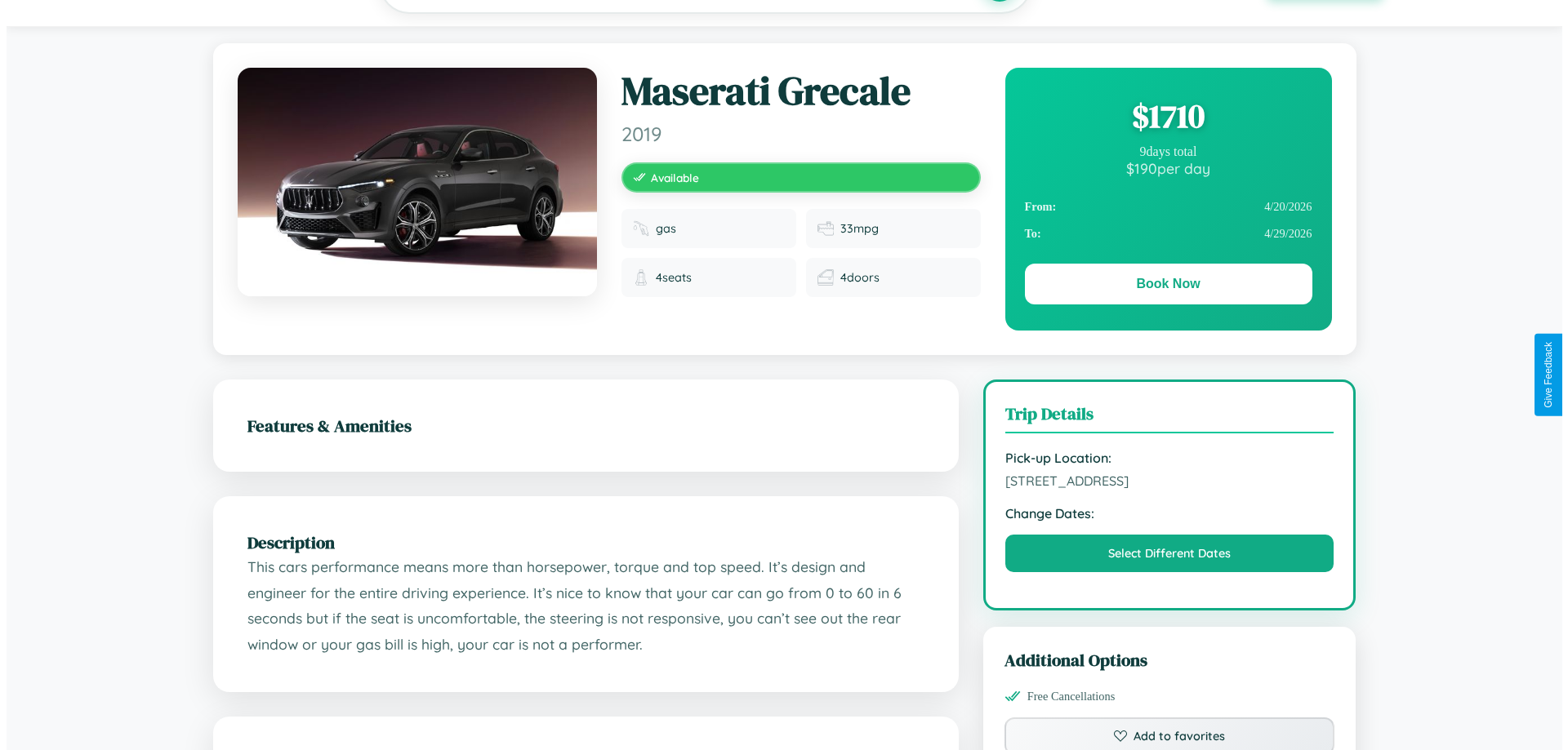
scroll to position [0, 0]
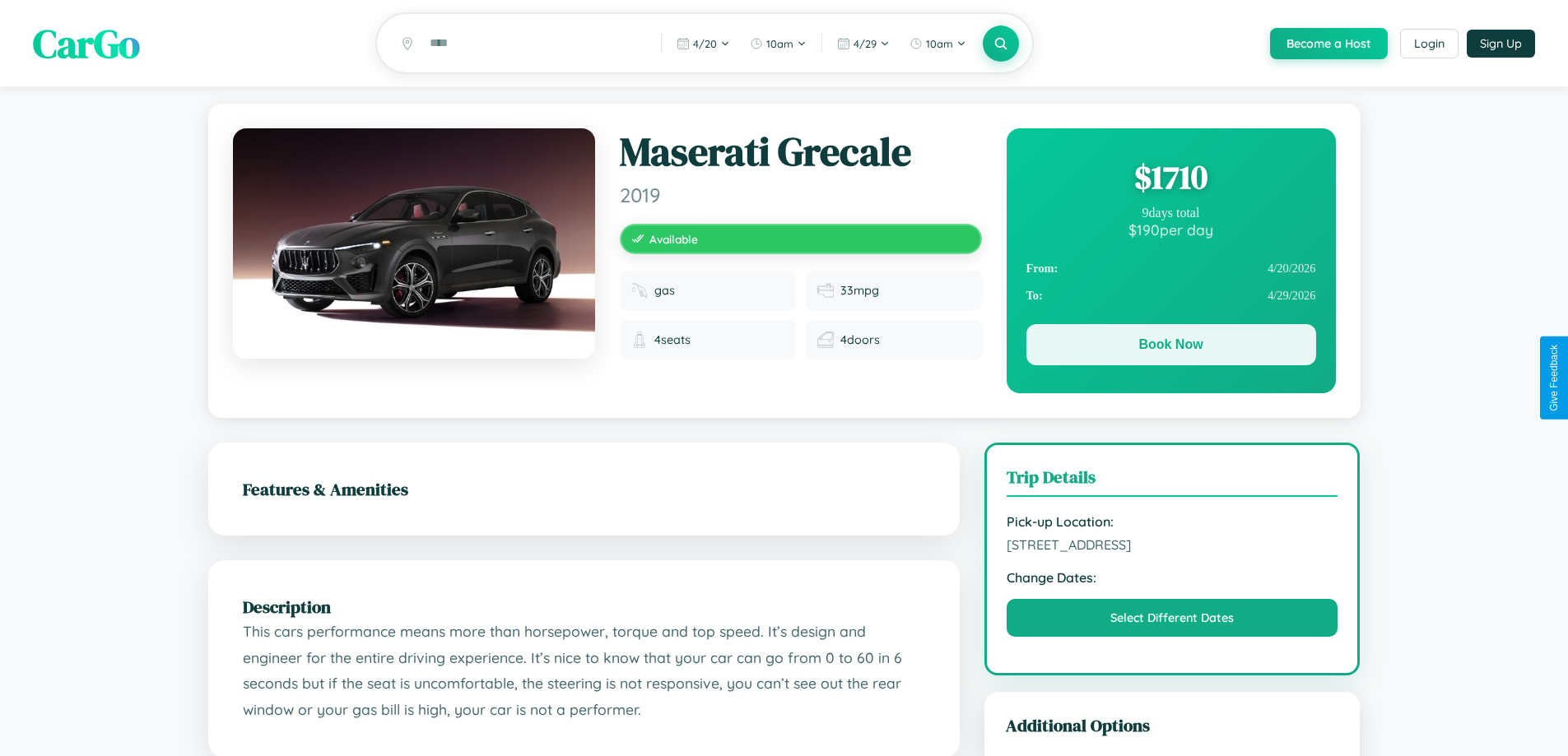
click at [1170, 348] on button "Book Now" at bounding box center [1171, 344] width 290 height 41
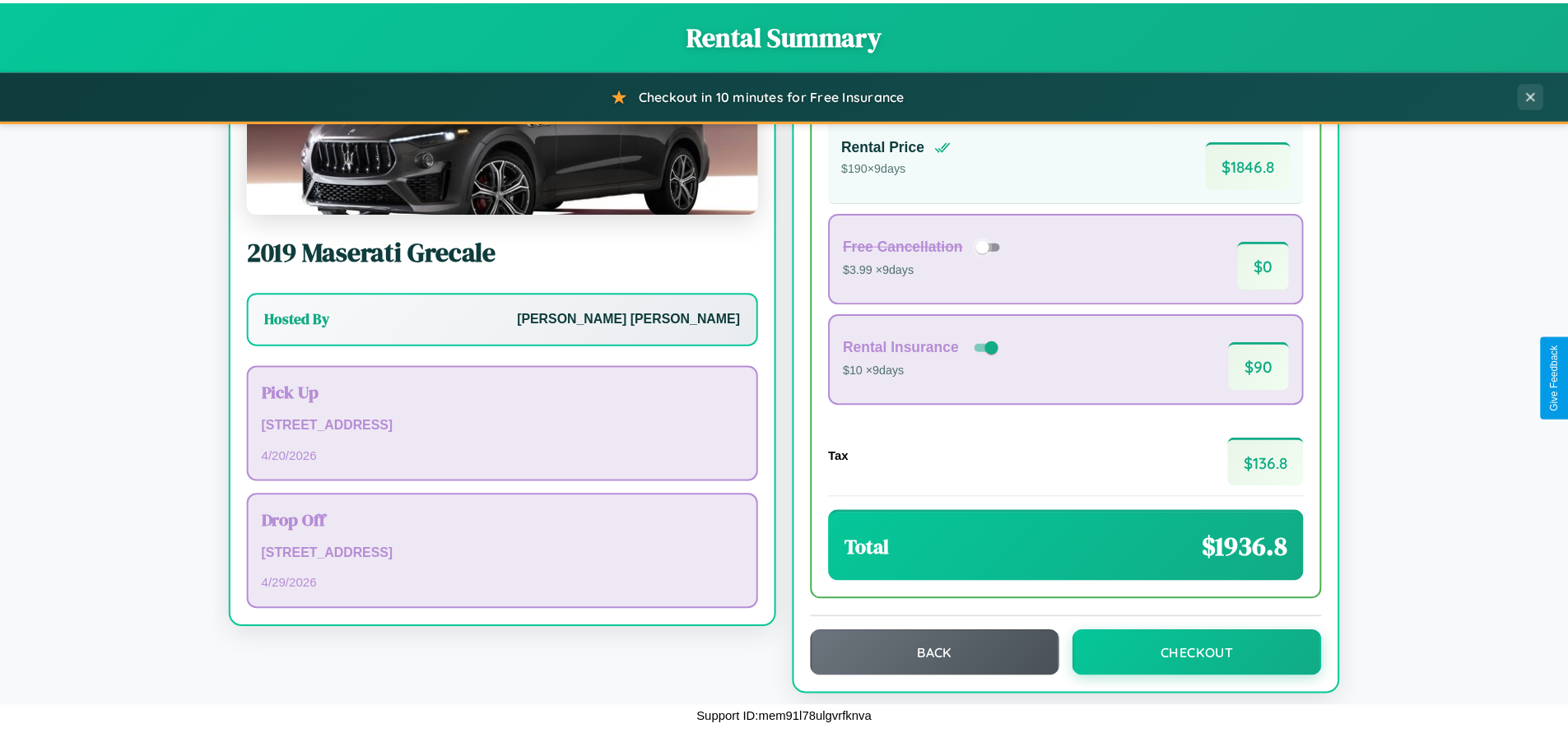
scroll to position [112, 0]
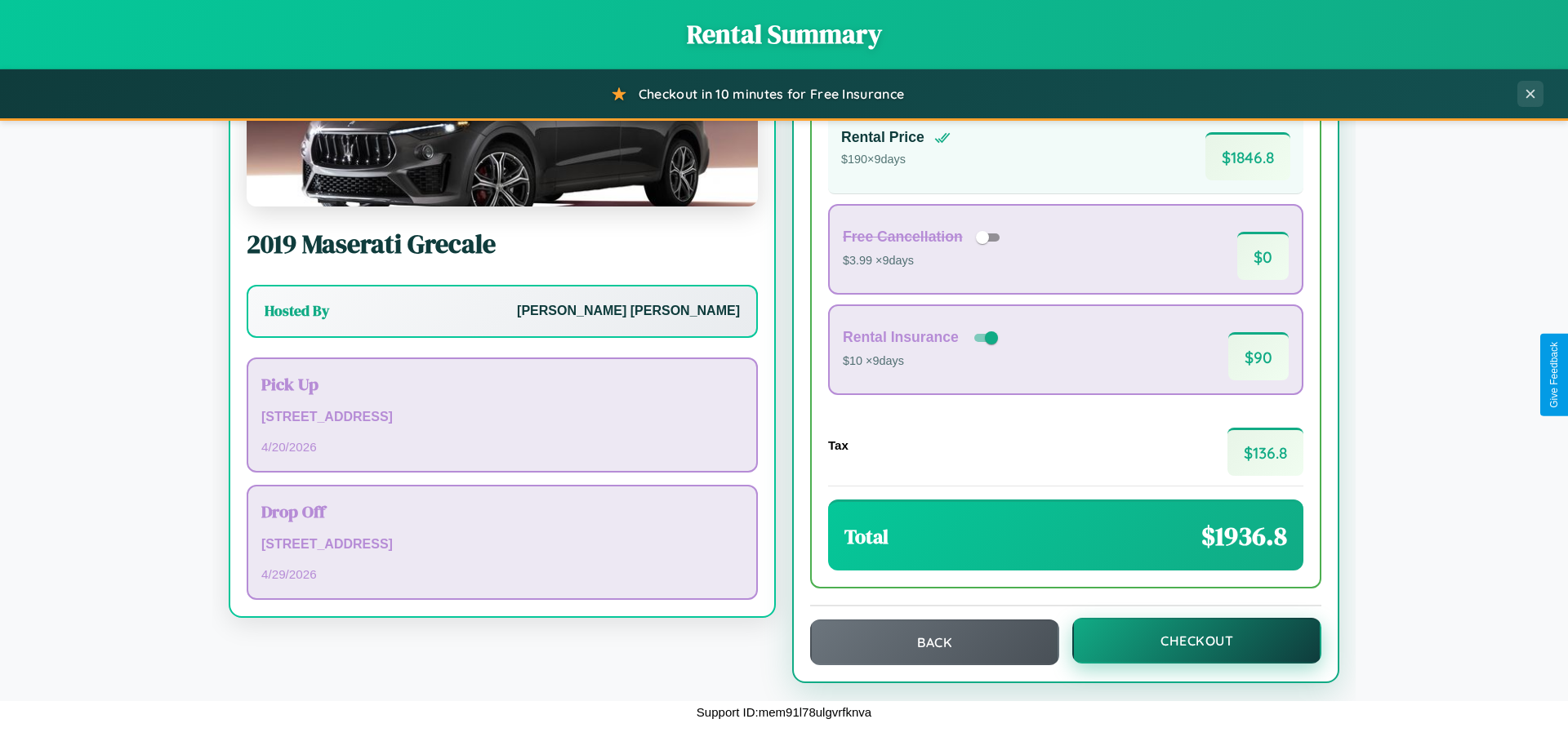
click at [1186, 640] on button "Checkout" at bounding box center [1196, 640] width 249 height 45
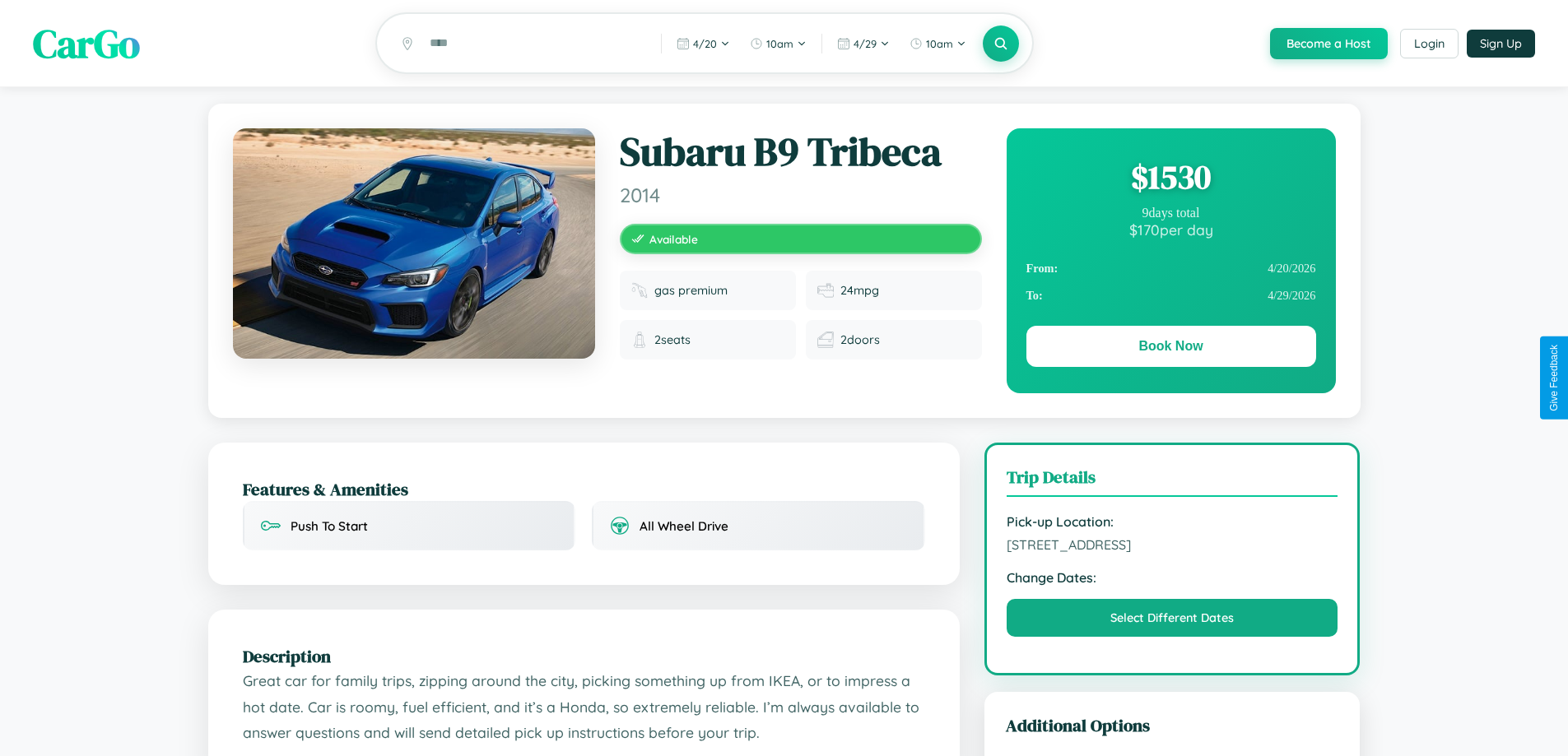
scroll to position [170, 0]
